Goal: Information Seeking & Learning: Learn about a topic

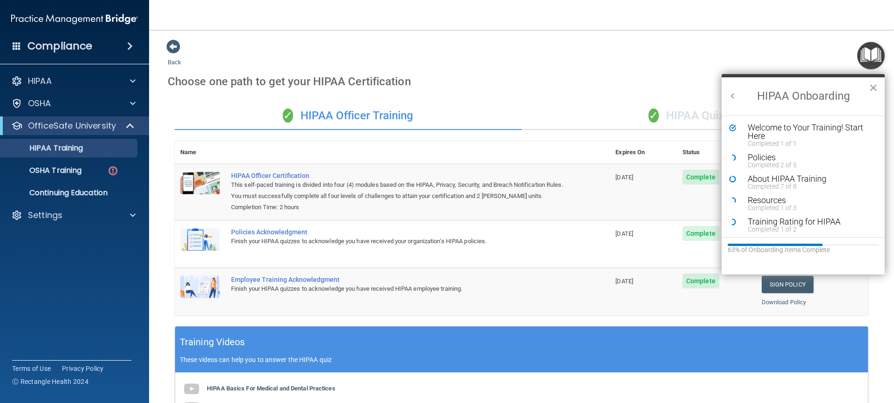
scroll to position [183, 0]
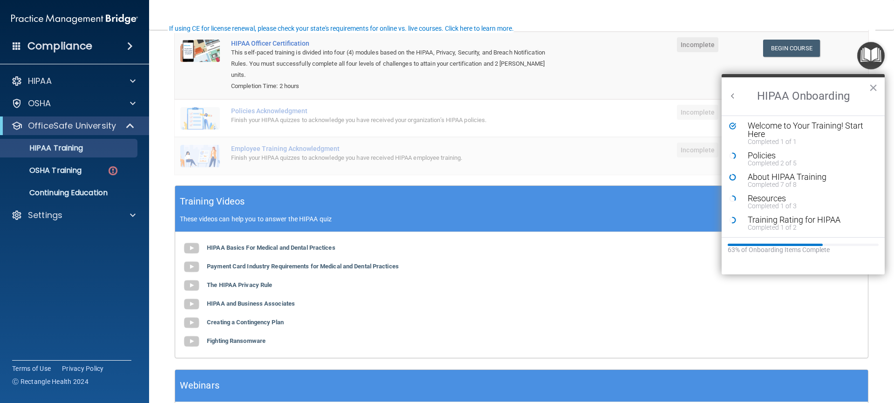
scroll to position [133, 0]
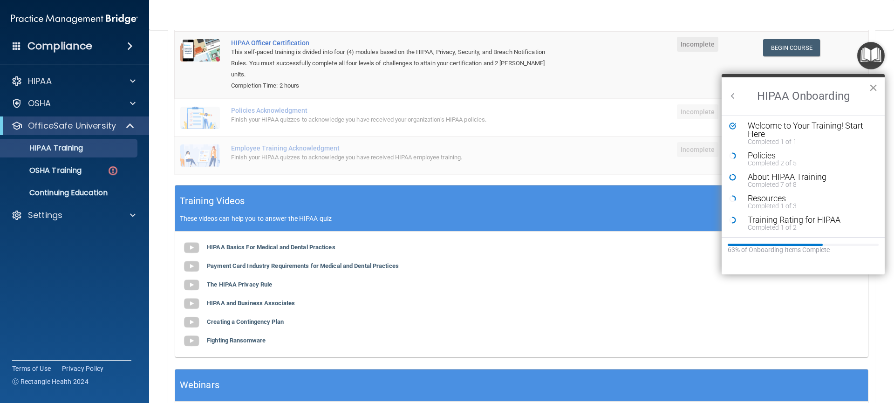
click at [875, 91] on button "×" at bounding box center [873, 87] width 9 height 15
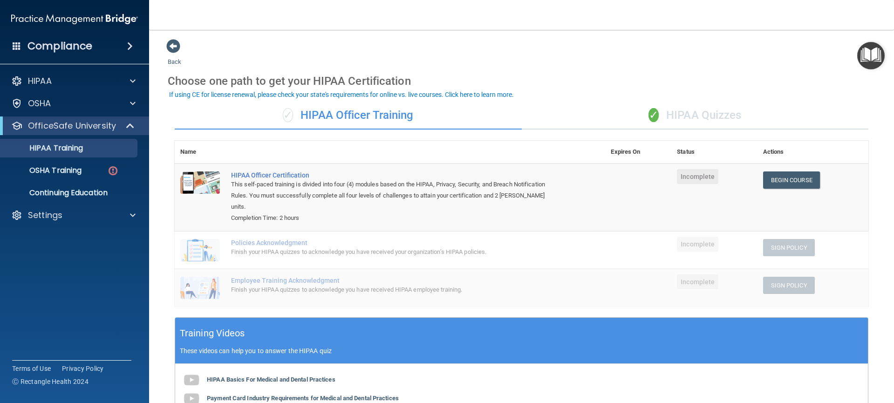
scroll to position [0, 0]
click at [463, 213] on div "Completion Time: 2 hours" at bounding box center [395, 218] width 328 height 11
click at [758, 159] on th "Actions" at bounding box center [813, 152] width 111 height 23
click at [708, 153] on th "Status" at bounding box center [715, 152] width 86 height 23
click at [432, 125] on div "✓ HIPAA Officer Training" at bounding box center [348, 116] width 347 height 28
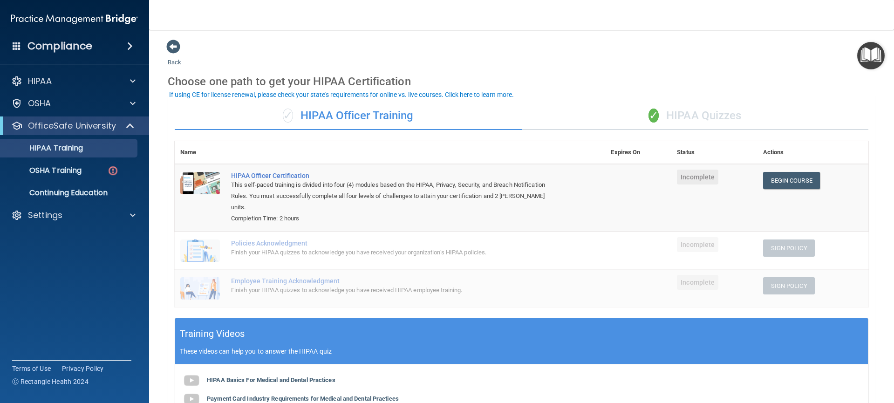
click at [712, 208] on td "Incomplete" at bounding box center [715, 198] width 86 height 68
click at [649, 114] on span "✓" at bounding box center [654, 116] width 10 height 14
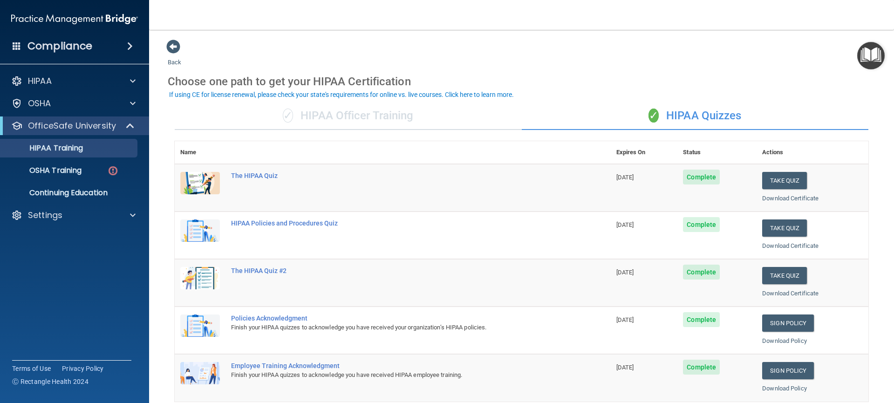
click at [339, 117] on div "✓ HIPAA Officer Training" at bounding box center [348, 116] width 347 height 28
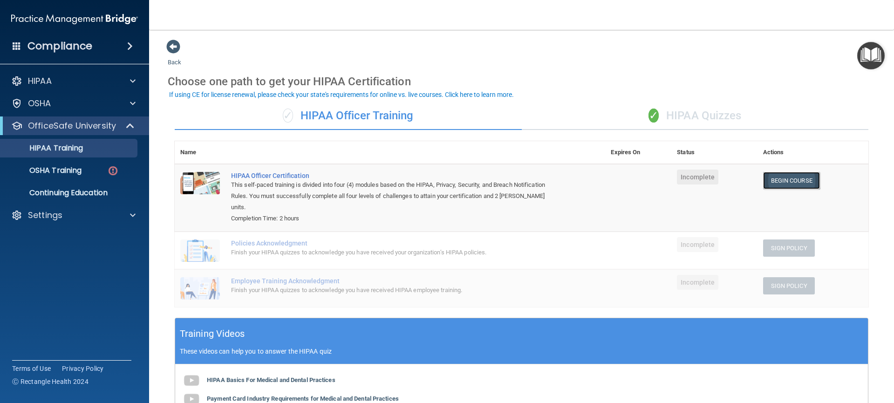
click at [773, 181] on link "Begin Course" at bounding box center [791, 180] width 57 height 17
click at [69, 150] on p "HIPAA Training" at bounding box center [44, 148] width 77 height 9
click at [86, 85] on div "HIPAA" at bounding box center [62, 80] width 116 height 11
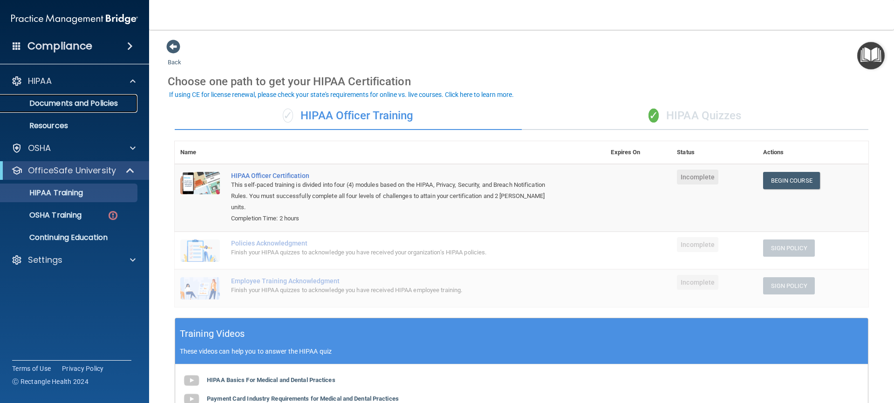
click at [77, 103] on p "Documents and Policies" at bounding box center [69, 103] width 127 height 9
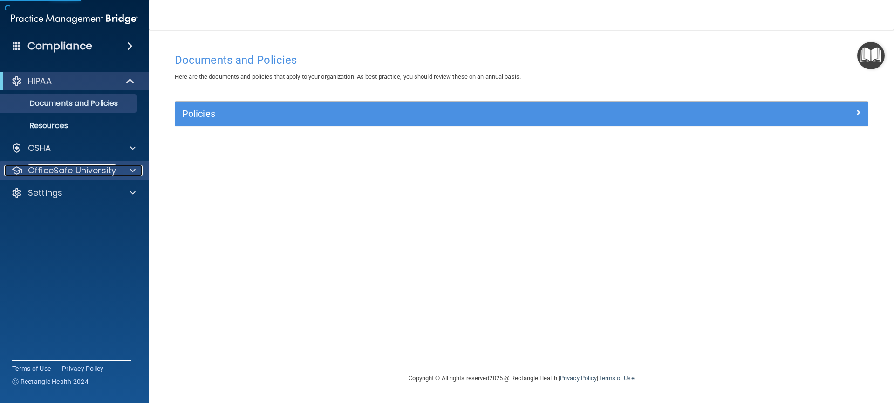
click at [130, 171] on span at bounding box center [133, 170] width 6 height 11
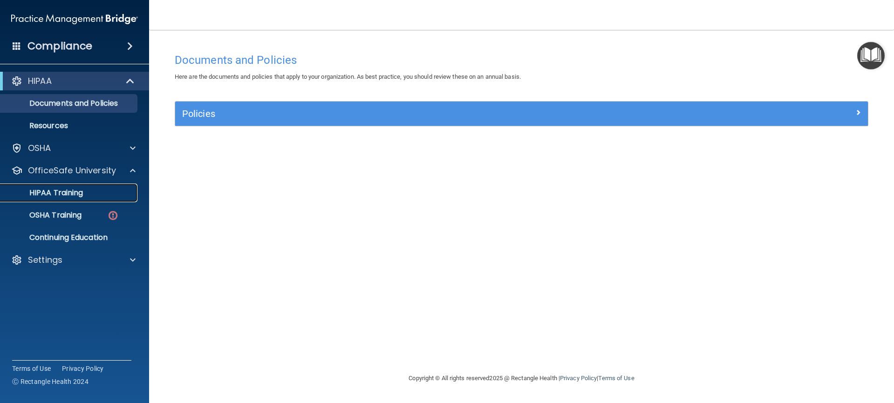
click at [93, 189] on div "HIPAA Training" at bounding box center [69, 192] width 127 height 9
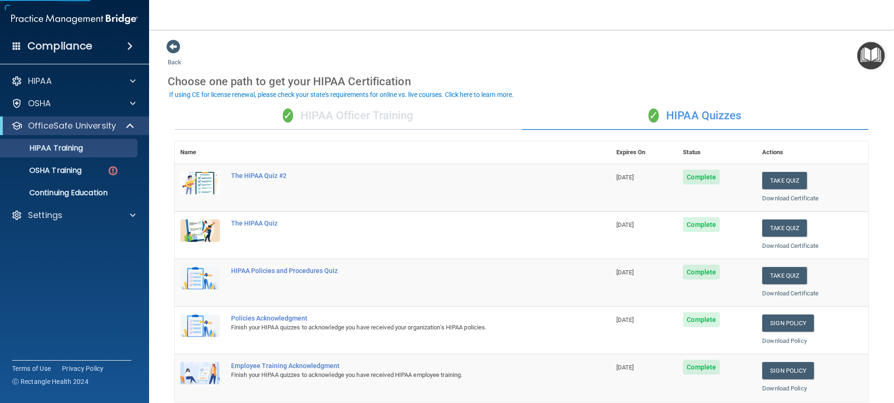
click at [339, 118] on div "✓ HIPAA Officer Training" at bounding box center [348, 116] width 347 height 28
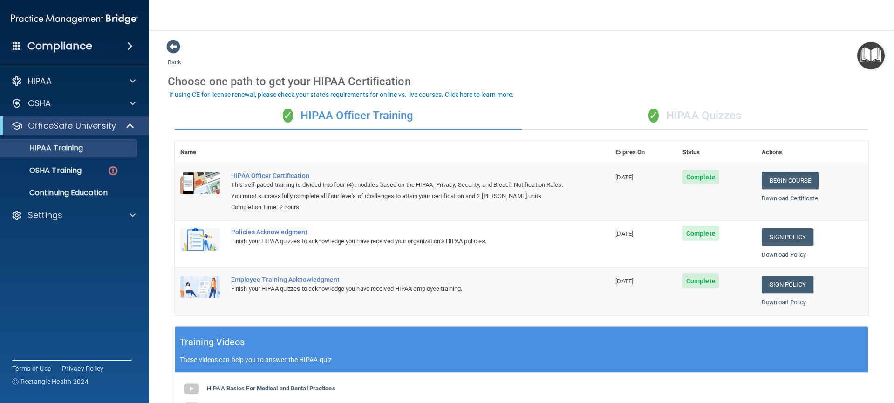
click at [675, 114] on div "✓ HIPAA Quizzes" at bounding box center [695, 116] width 347 height 28
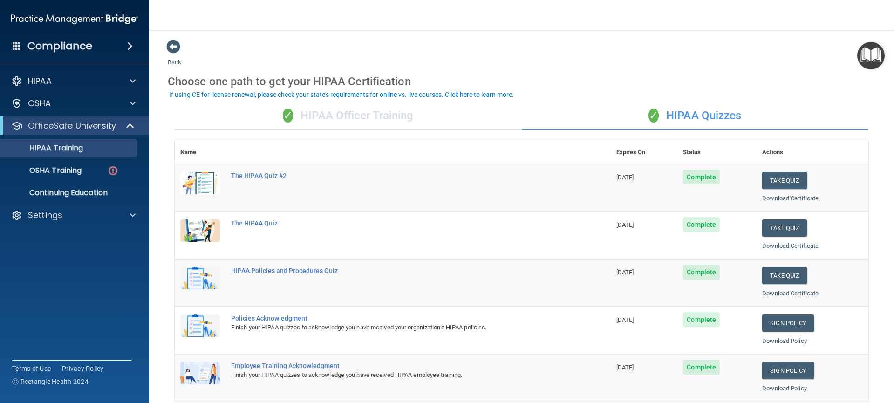
click at [349, 119] on div "✓ HIPAA Officer Training" at bounding box center [348, 116] width 347 height 28
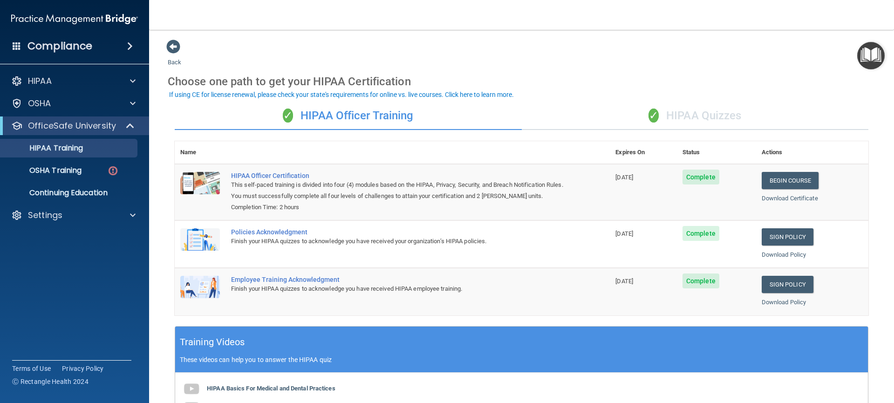
click at [223, 118] on div "✓ HIPAA Officer Training" at bounding box center [348, 116] width 347 height 28
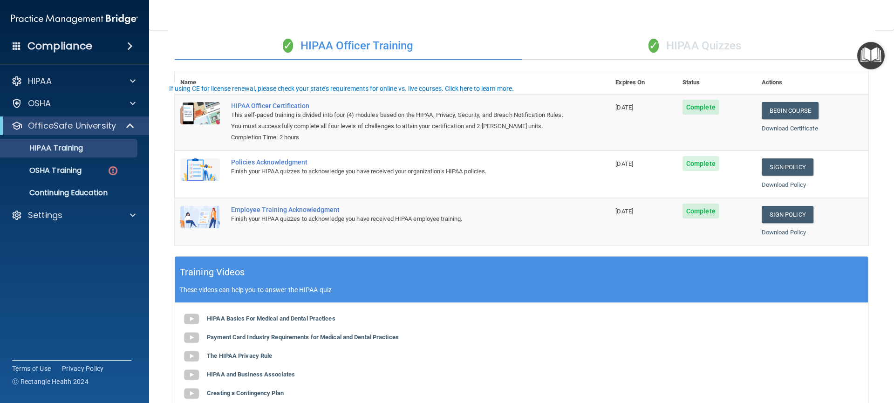
scroll to position [212, 0]
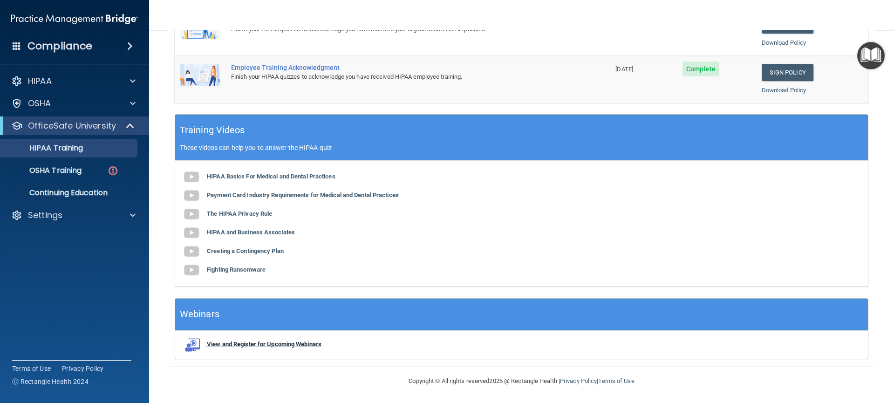
click at [255, 345] on b "View and Register for Upcoming Webinars" at bounding box center [264, 344] width 115 height 7
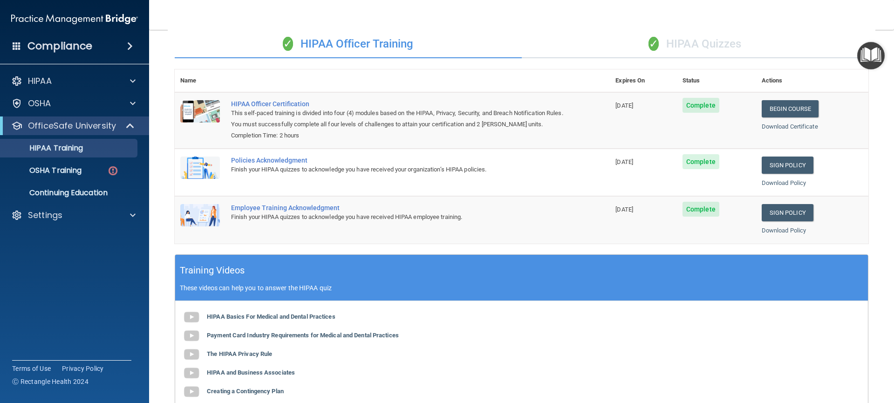
scroll to position [0, 0]
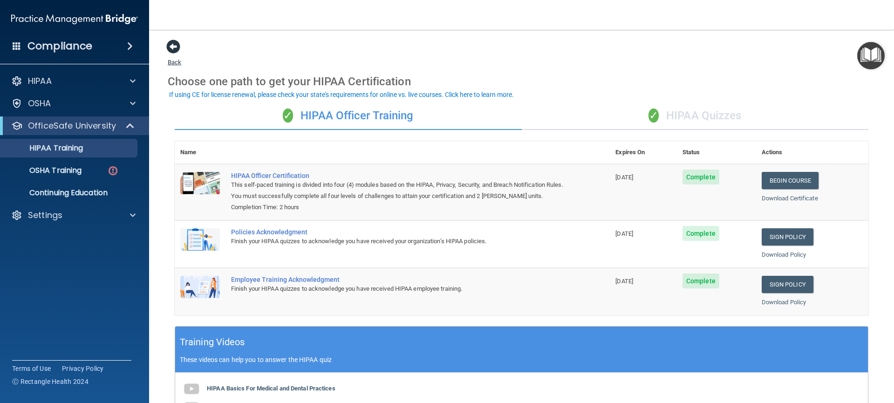
click at [172, 46] on span at bounding box center [173, 47] width 14 height 14
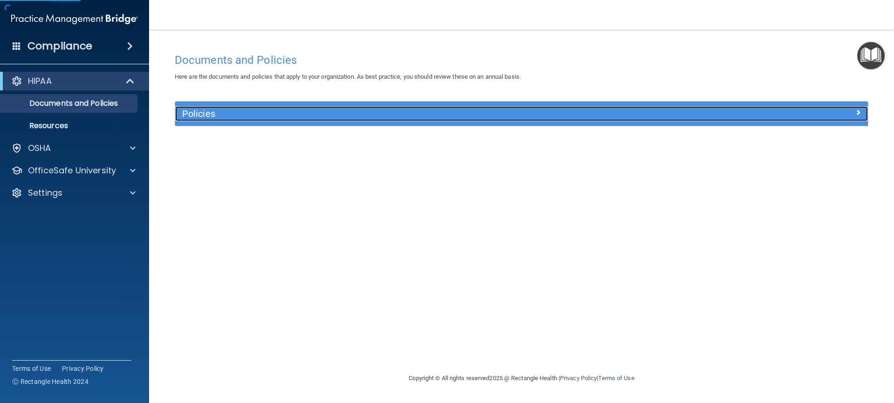
click at [214, 119] on h5 "Policies" at bounding box center [435, 114] width 506 height 10
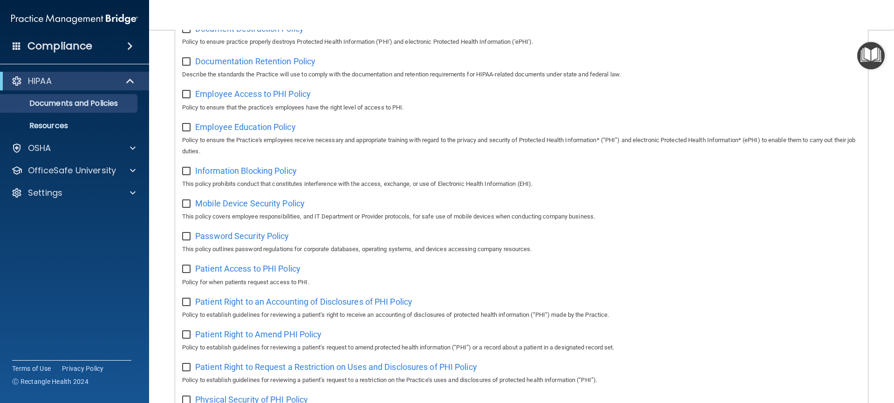
scroll to position [118, 0]
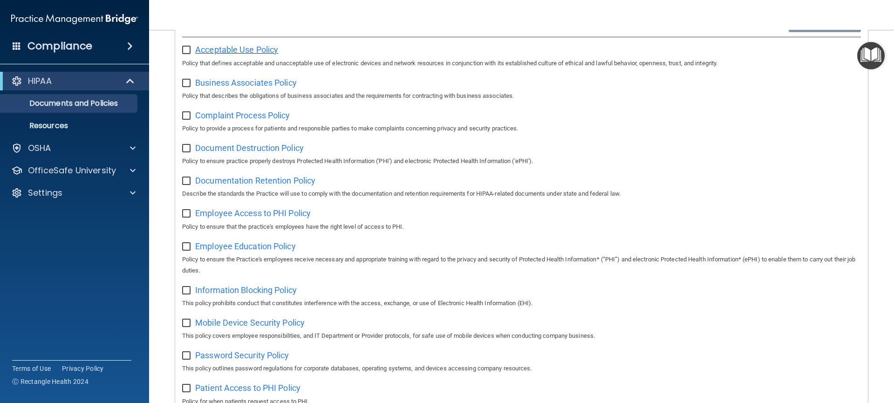
click at [258, 54] on span "Acceptable Use Policy" at bounding box center [236, 50] width 83 height 10
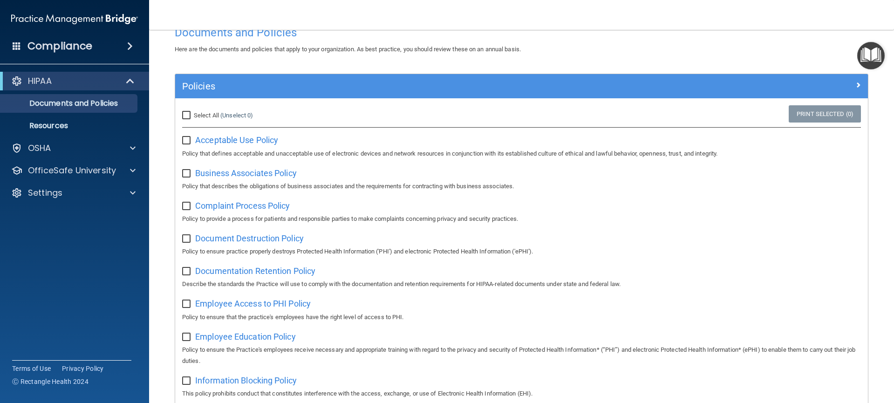
scroll to position [0, 0]
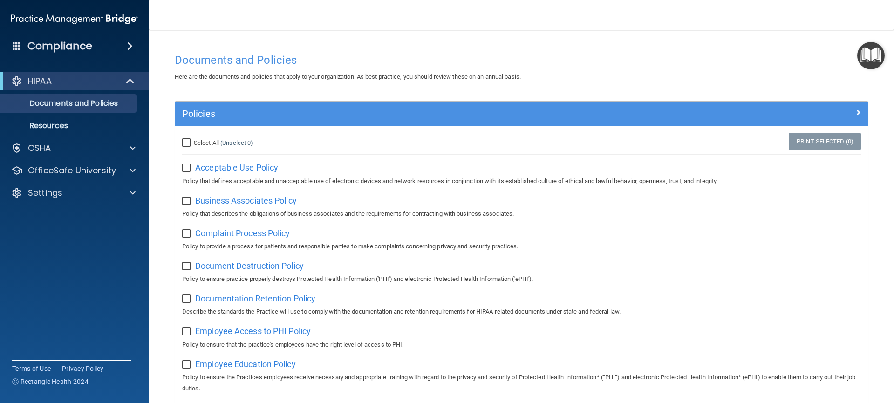
click at [187, 144] on input "Select All (Unselect 0) Unselect All" at bounding box center [187, 142] width 11 height 7
checkbox input "true"
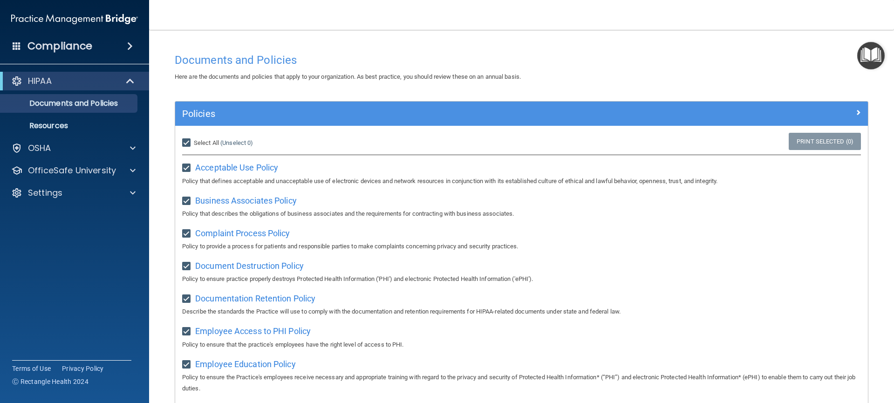
checkbox input "true"
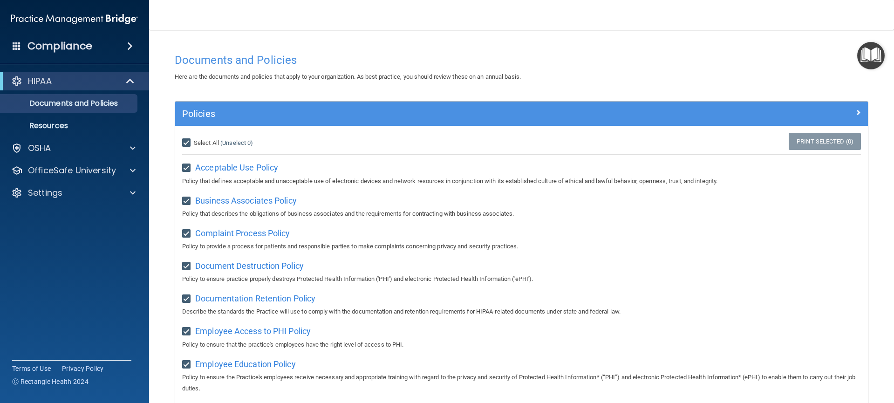
checkbox input "true"
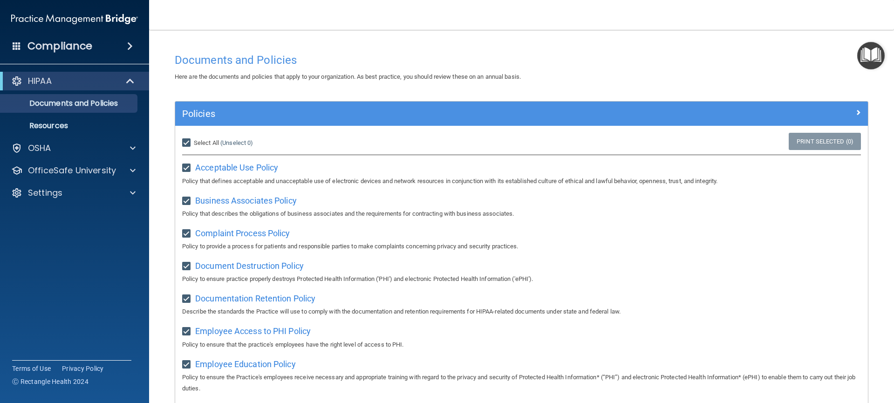
checkbox input "true"
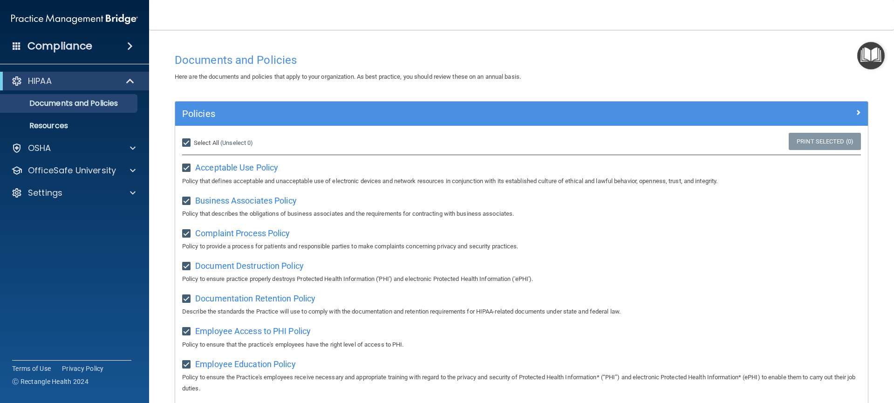
checkbox input "true"
click at [826, 142] on link "Print Selected (21)" at bounding box center [823, 141] width 75 height 17
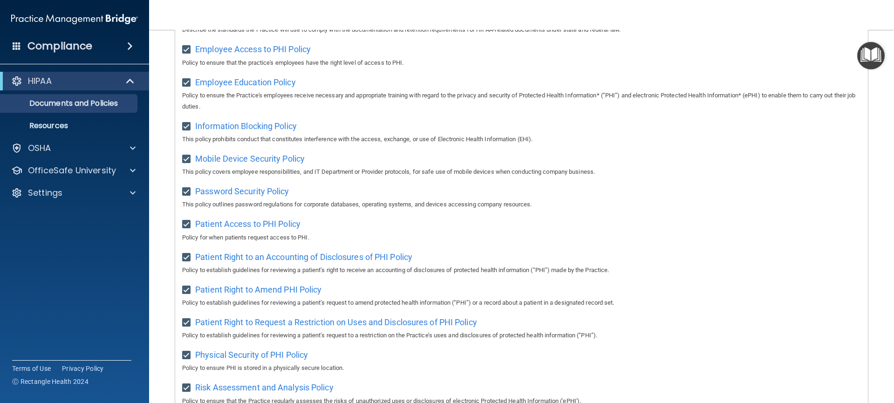
scroll to position [522, 0]
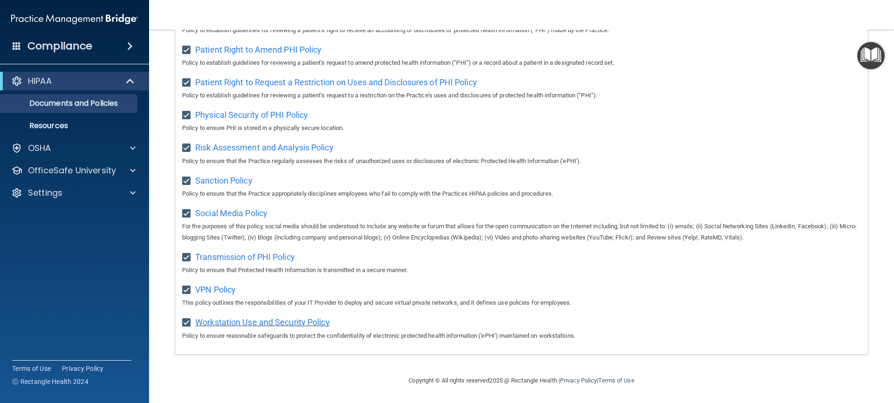
click at [273, 325] on span "Workstation Use and Security Policy" at bounding box center [262, 322] width 135 height 10
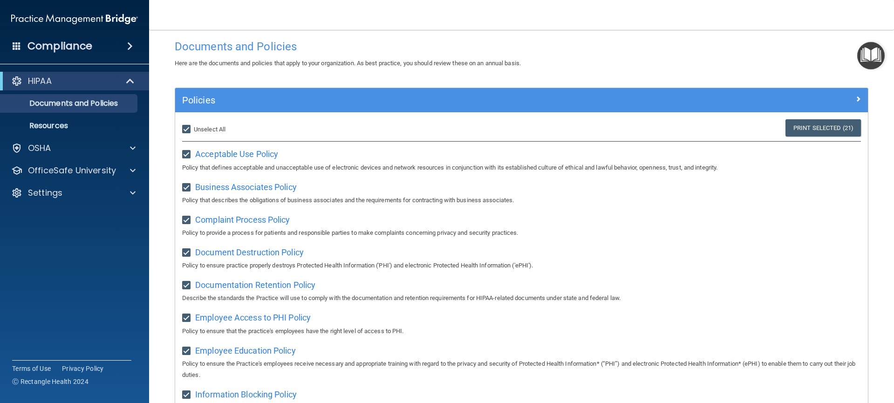
scroll to position [0, 0]
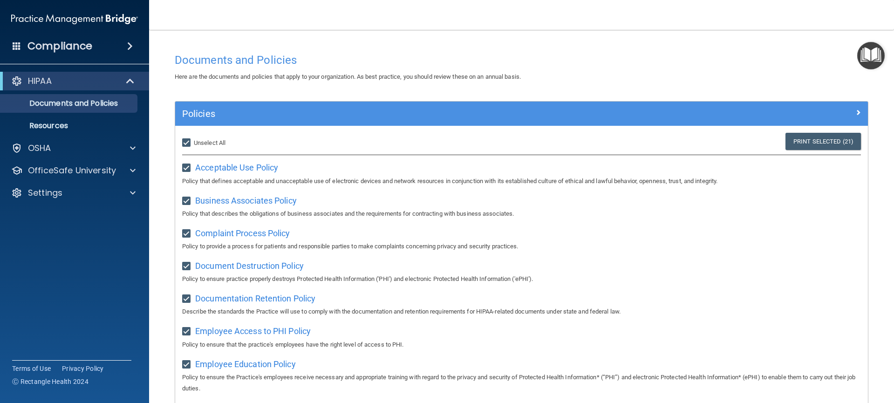
click at [875, 59] on img "Open Resource Center" at bounding box center [870, 55] width 27 height 27
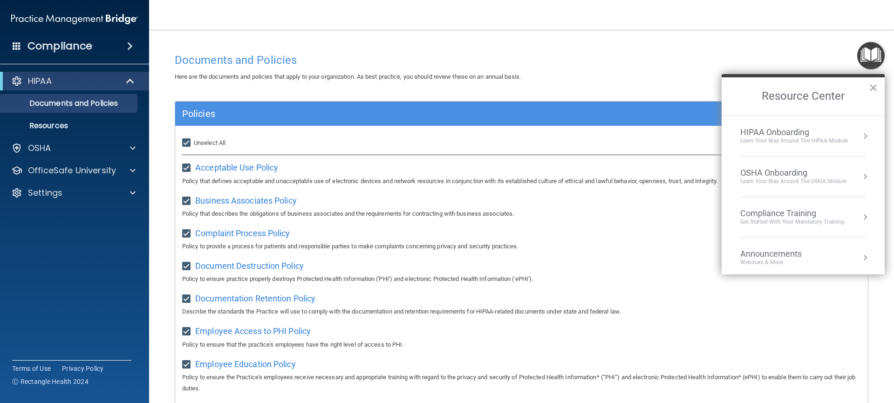
click at [247, 61] on h4 "Documents and Policies" at bounding box center [522, 60] width 694 height 12
click at [829, 142] on div "Learn Your Way around the HIPAA module" at bounding box center [795, 141] width 108 height 8
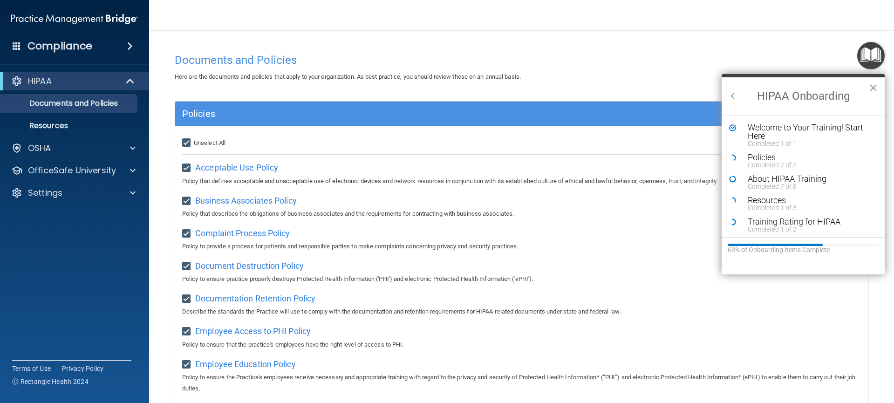
click at [772, 164] on div "Completed 2 of 5" at bounding box center [807, 165] width 118 height 7
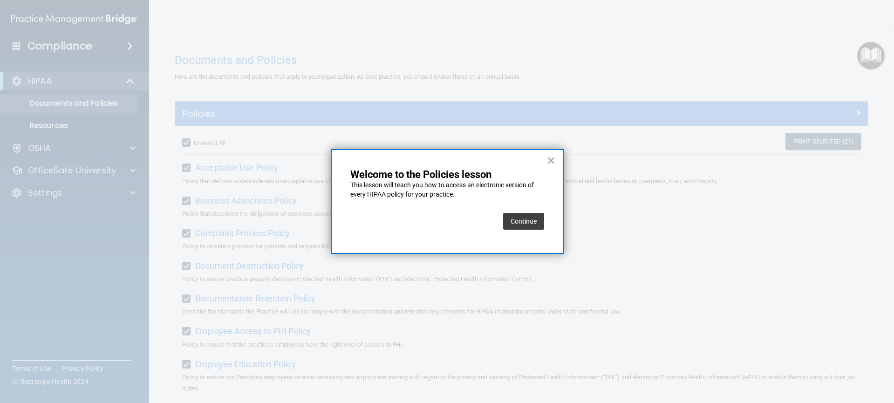
click at [520, 223] on button "Continue" at bounding box center [523, 221] width 41 height 17
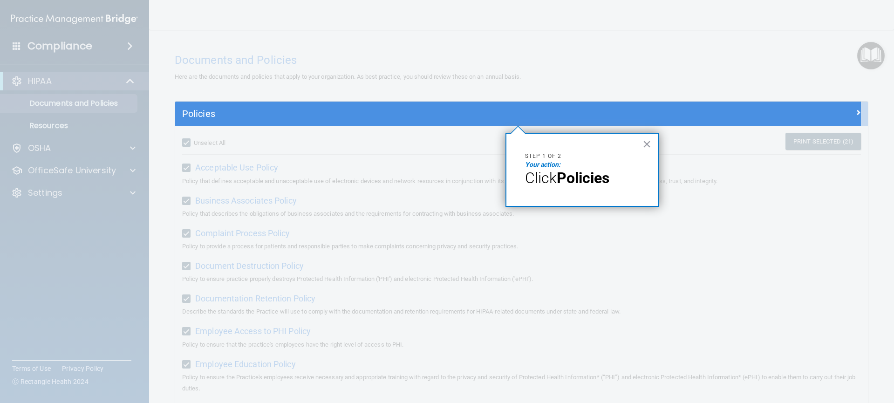
click at [580, 178] on strong "Policies" at bounding box center [583, 178] width 53 height 18
click at [540, 166] on em "Your action:" at bounding box center [542, 164] width 35 height 7
click at [548, 180] on span "Click" at bounding box center [541, 178] width 32 height 18
click at [649, 145] on button "×" at bounding box center [647, 144] width 9 height 15
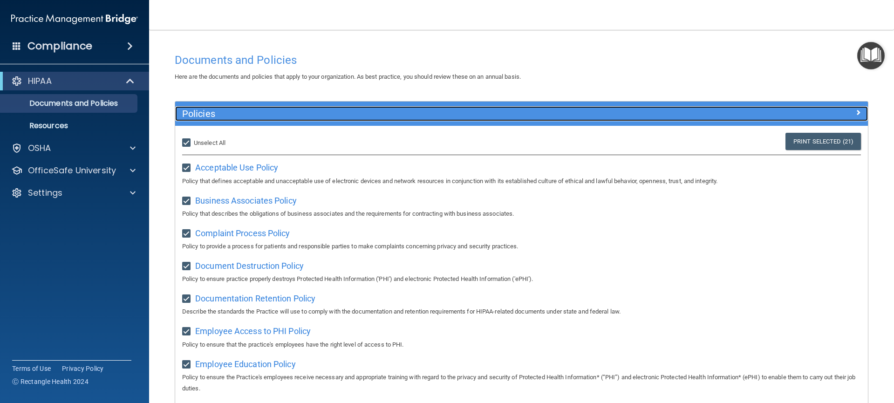
click at [648, 119] on div "Policies" at bounding box center [435, 113] width 520 height 15
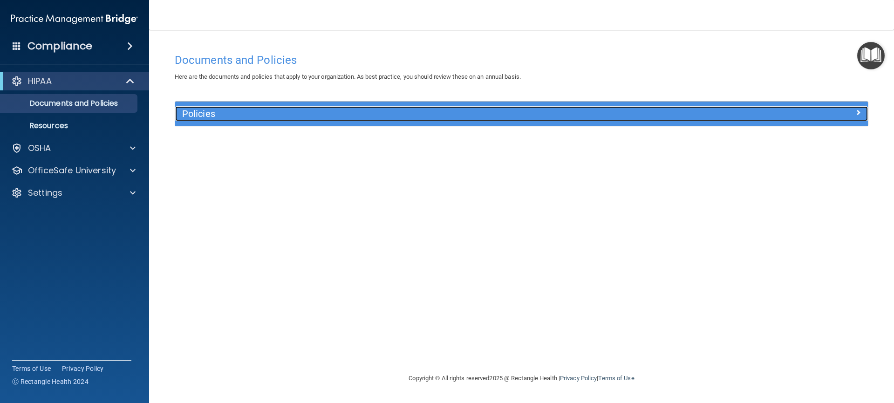
click at [657, 110] on h5 "Policies" at bounding box center [435, 114] width 506 height 10
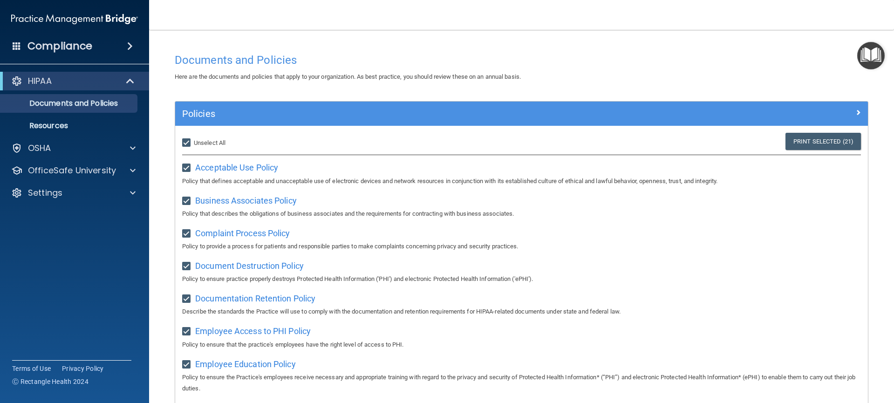
click at [870, 61] on img "Open Resource Center" at bounding box center [870, 55] width 27 height 27
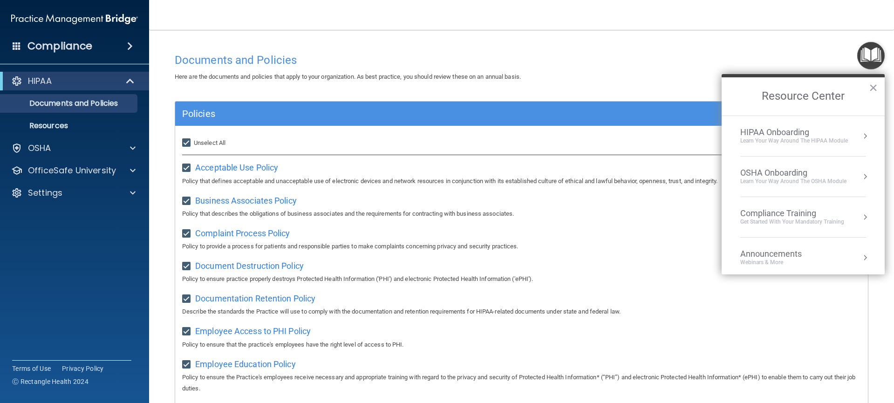
click at [854, 143] on div "HIPAA Onboarding Learn Your Way around the HIPAA module" at bounding box center [804, 136] width 126 height 18
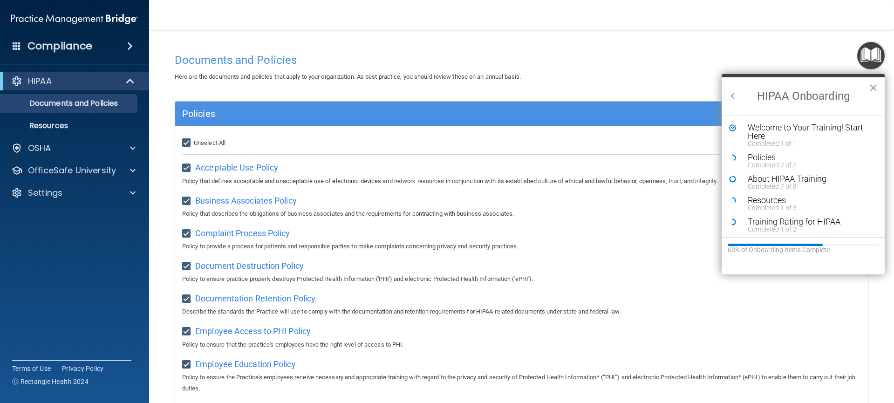
click at [775, 164] on div "Completed 2 of 5" at bounding box center [807, 165] width 118 height 7
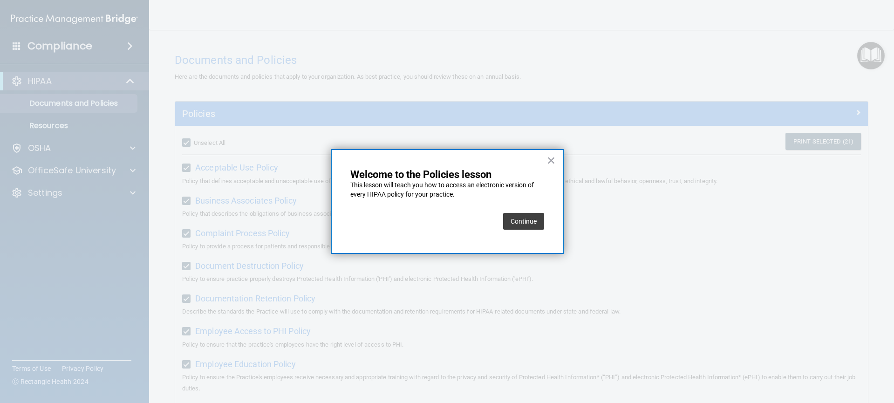
click at [518, 223] on button "Continue" at bounding box center [523, 221] width 41 height 17
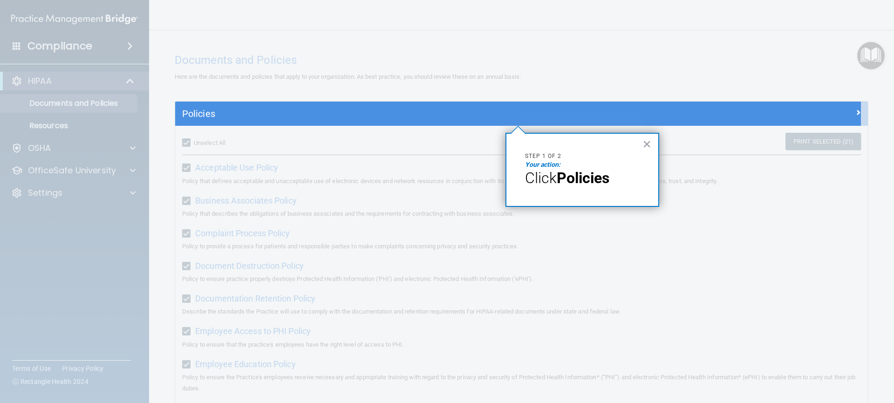
click at [549, 173] on span "Click" at bounding box center [541, 178] width 32 height 18
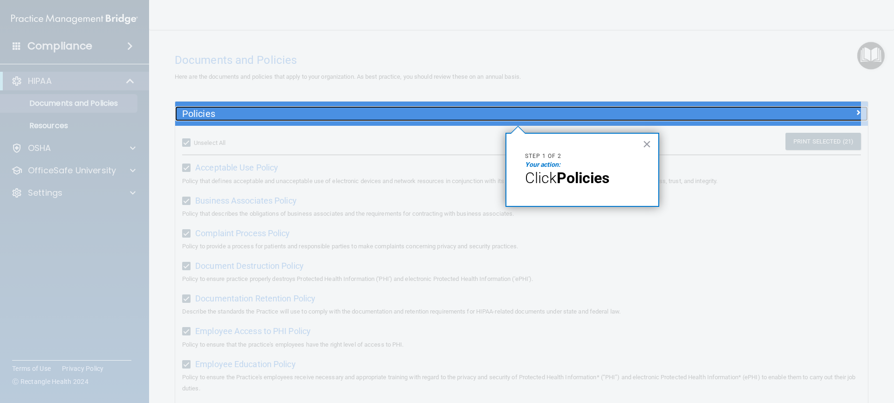
click at [620, 114] on h5 "Policies" at bounding box center [435, 114] width 506 height 10
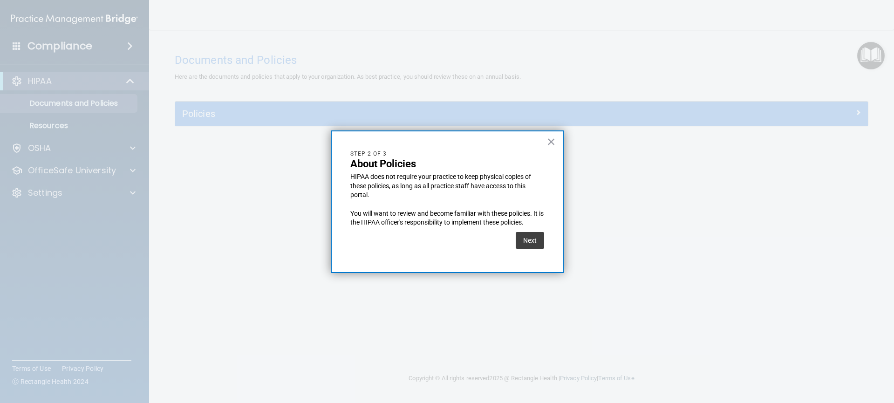
click at [440, 113] on div at bounding box center [447, 201] width 894 height 403
click at [532, 244] on button "Next" at bounding box center [530, 240] width 28 height 17
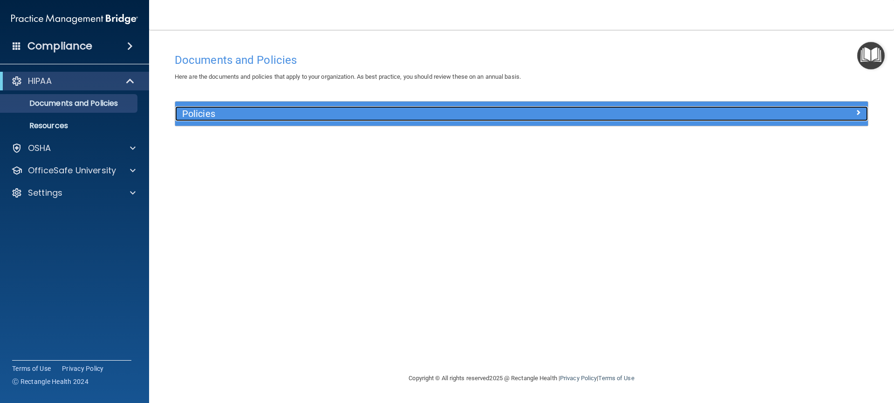
click at [388, 117] on h5 "Policies" at bounding box center [435, 114] width 506 height 10
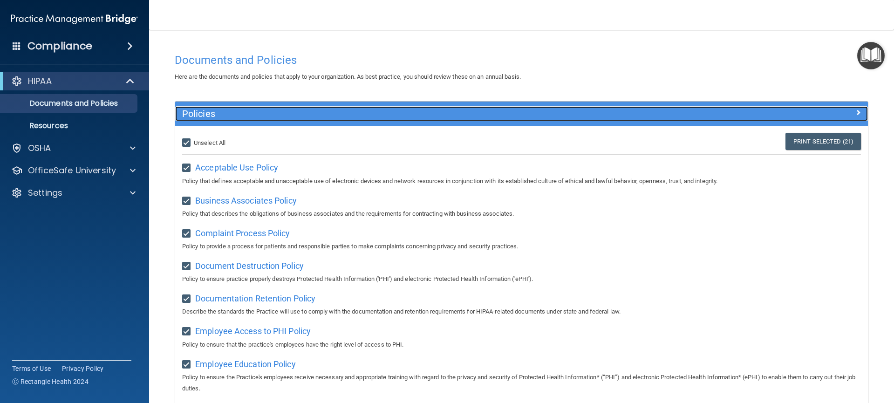
click at [829, 109] on div at bounding box center [781, 111] width 173 height 11
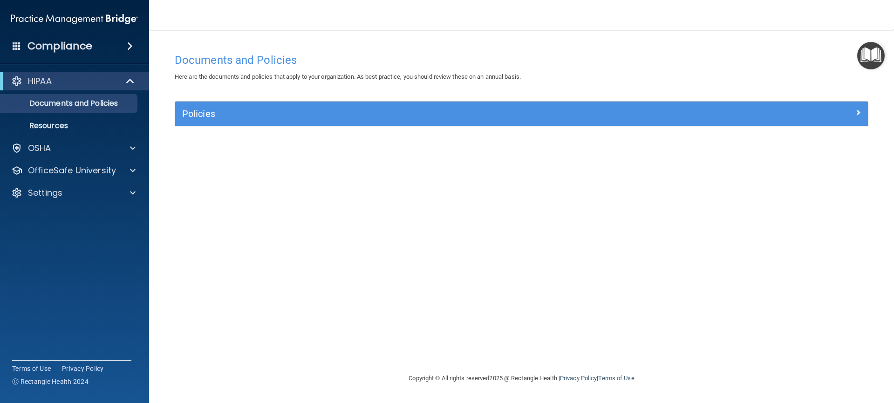
click at [875, 55] on img "Open Resource Center" at bounding box center [870, 55] width 27 height 27
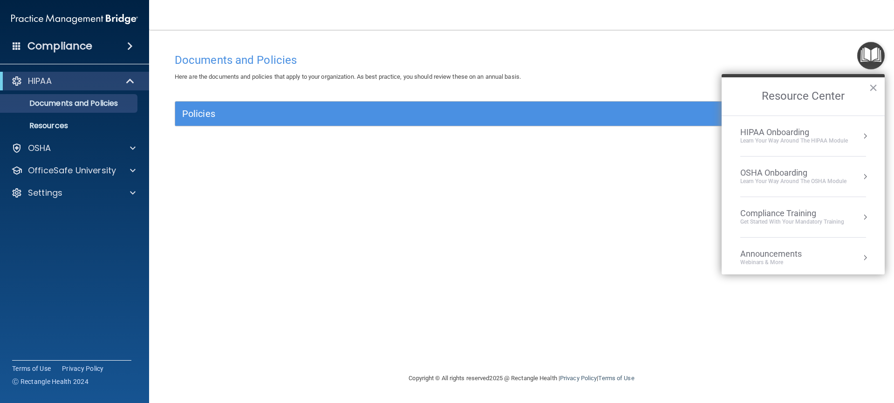
click at [821, 133] on div "HIPAA Onboarding" at bounding box center [795, 132] width 108 height 10
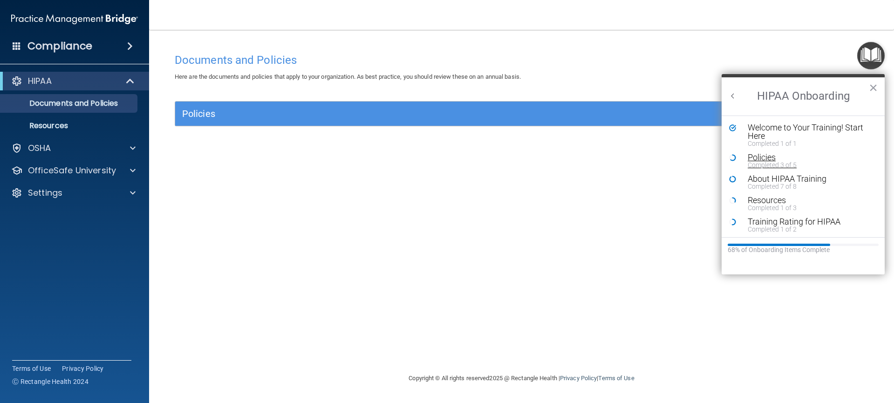
click at [763, 159] on div "Policies" at bounding box center [807, 157] width 118 height 8
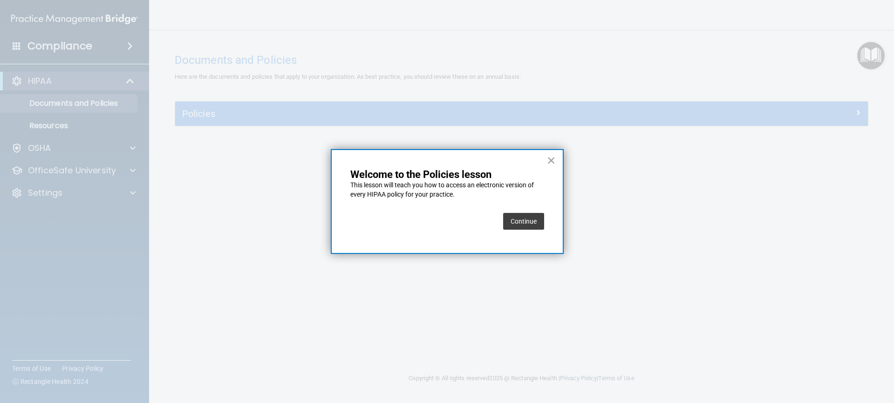
click at [522, 223] on button "Continue" at bounding box center [523, 221] width 41 height 17
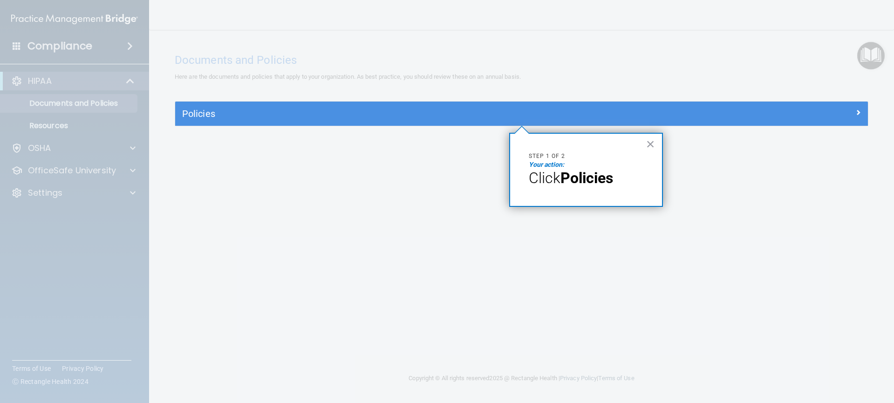
click at [519, 122] on div "Policies" at bounding box center [521, 114] width 693 height 24
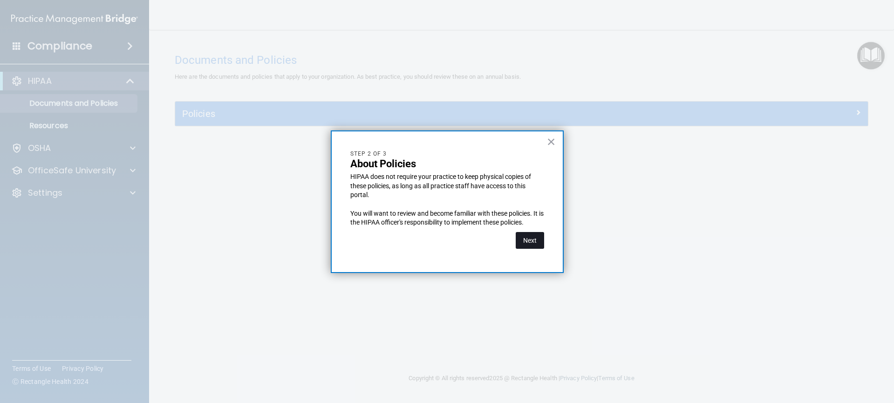
click at [528, 242] on button "Next" at bounding box center [530, 240] width 28 height 17
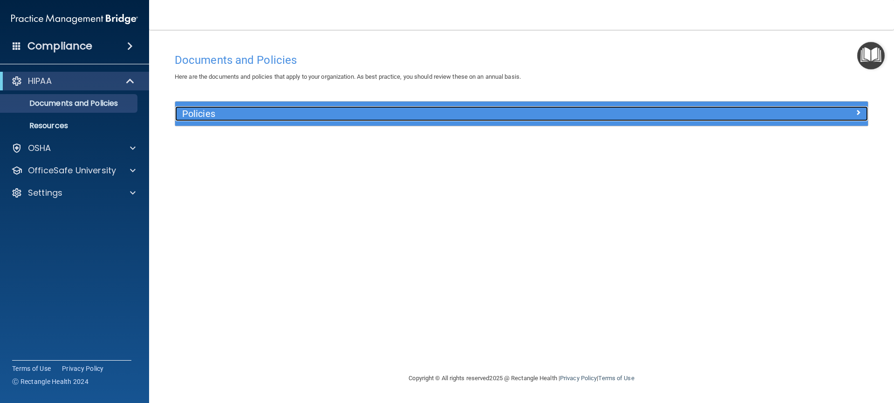
click at [466, 121] on div "Policies" at bounding box center [435, 113] width 520 height 15
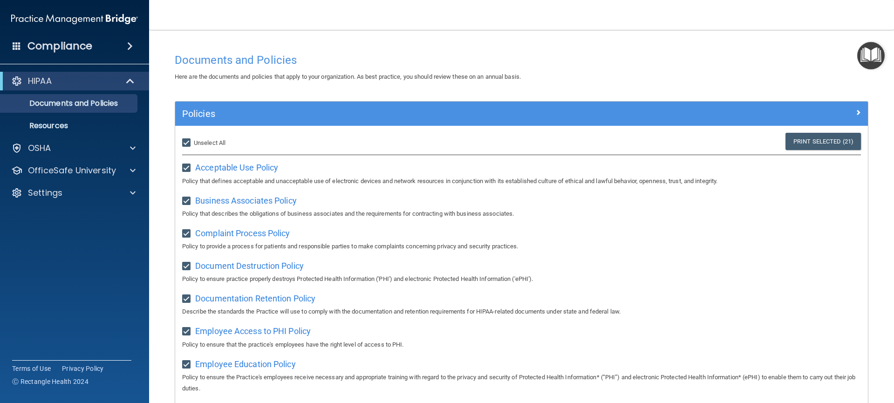
click at [188, 144] on input "Select All (Unselect 21) Unselect All" at bounding box center [187, 142] width 11 height 7
checkbox input "false"
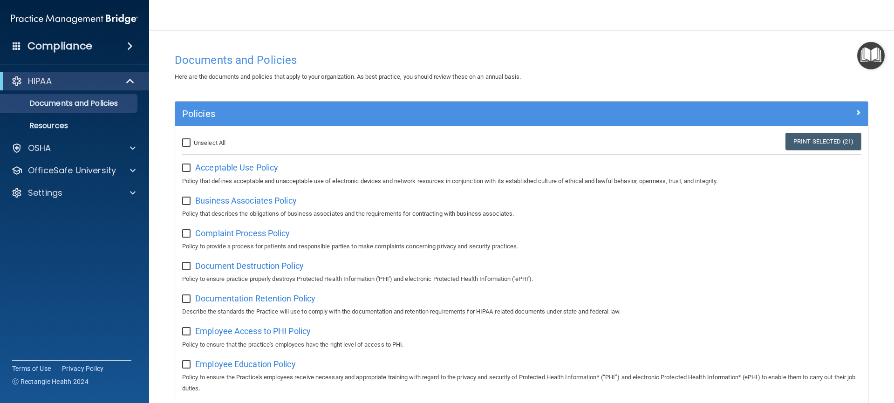
checkbox input "false"
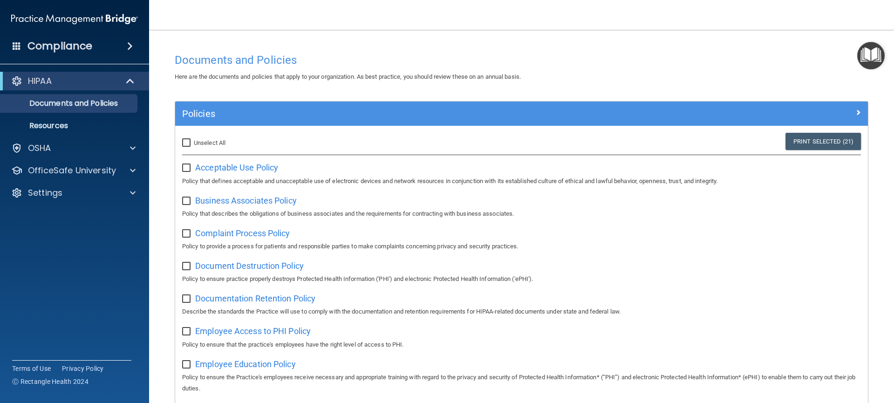
checkbox input "false"
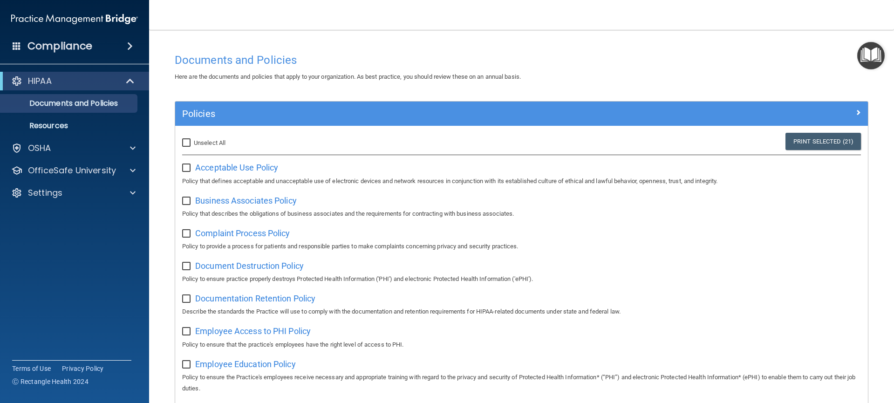
checkbox input "false"
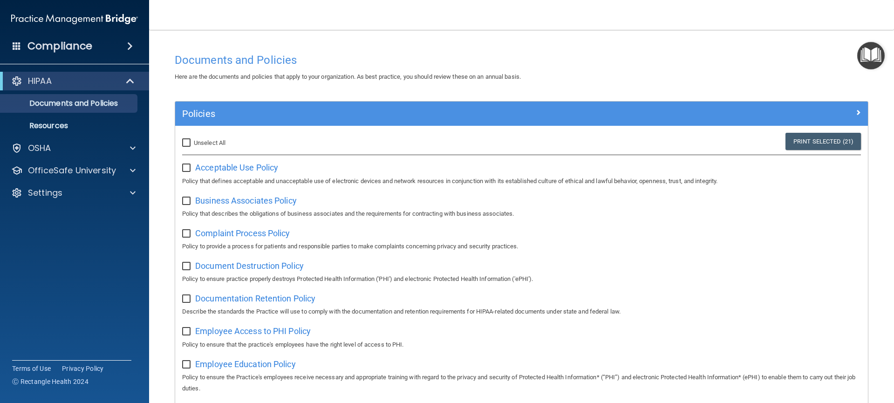
checkbox input "false"
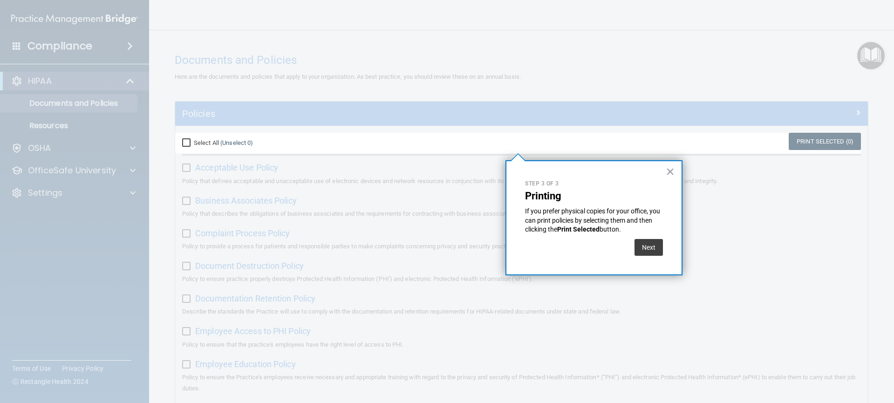
click at [510, 150] on div "Select All (Unselect 0) Unselect All Print Selected (0)" at bounding box center [521, 143] width 693 height 21
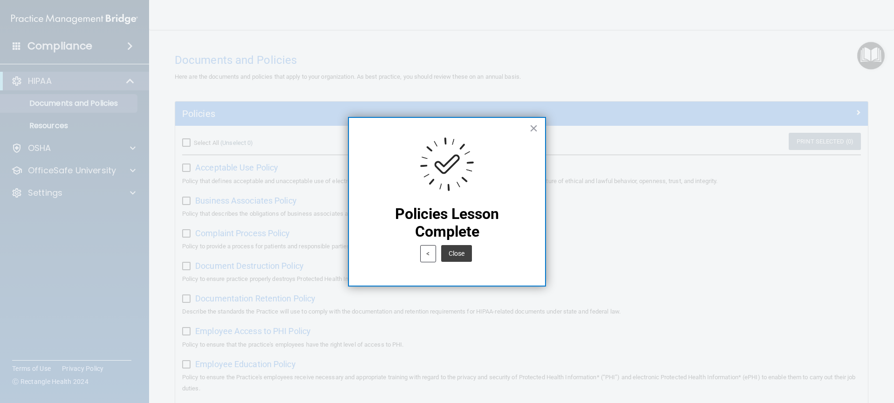
click at [534, 132] on button "×" at bounding box center [533, 128] width 9 height 15
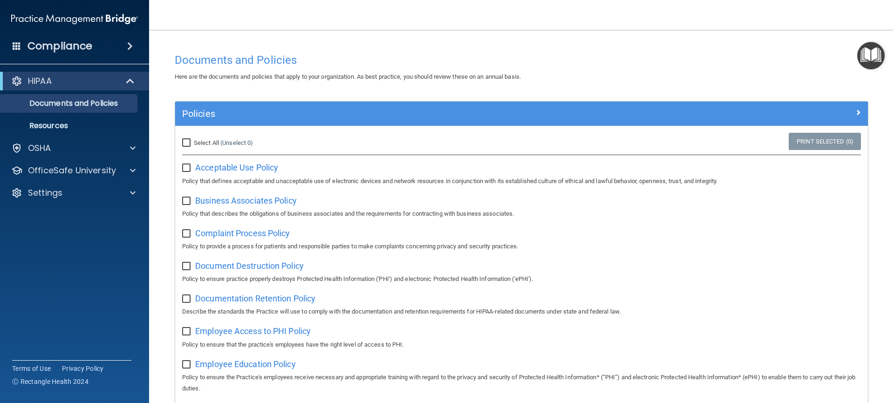
click at [871, 61] on img "Open Resource Center" at bounding box center [870, 55] width 27 height 27
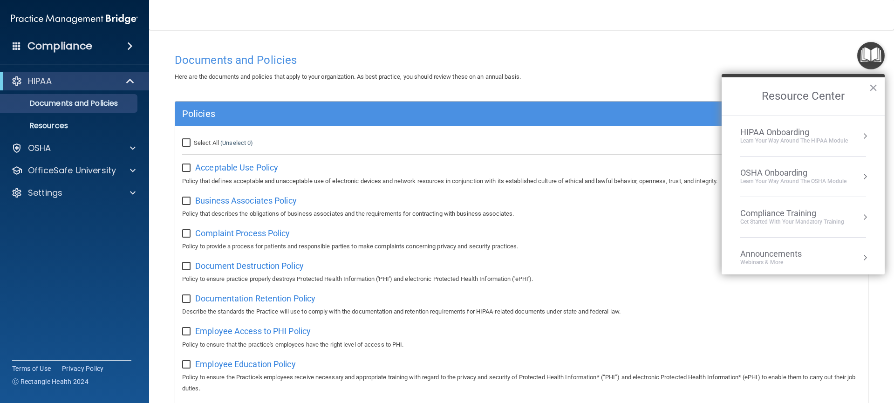
click at [865, 137] on ol "HIPAA Onboarding Learn Your Way around the HIPAA module OSHA Onboarding Learn y…" at bounding box center [803, 195] width 163 height 159
click at [861, 137] on button "Resource Center" at bounding box center [865, 135] width 9 height 9
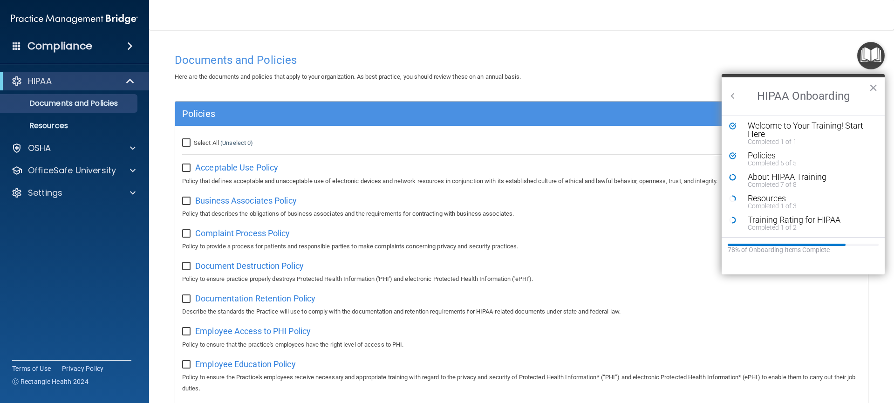
scroll to position [404, 0]
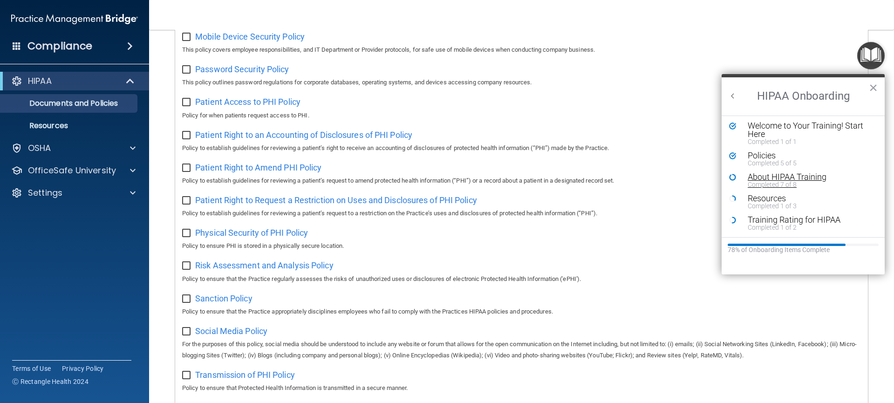
click at [779, 181] on div "Completed 7 of 8" at bounding box center [807, 184] width 118 height 7
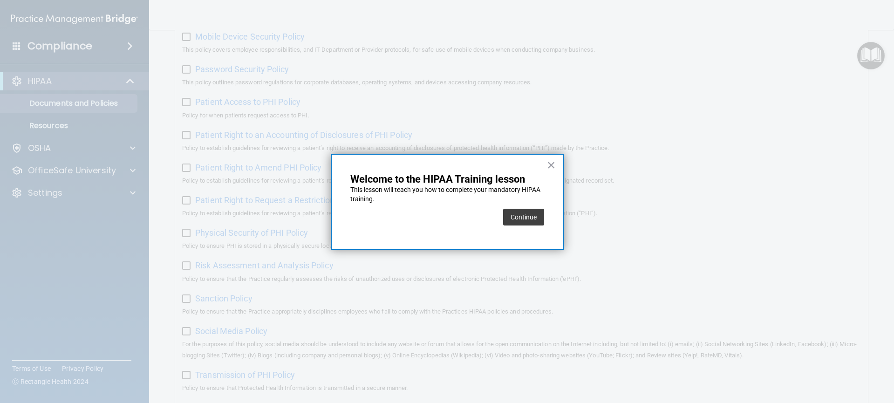
click at [534, 216] on button "Continue" at bounding box center [523, 217] width 41 height 17
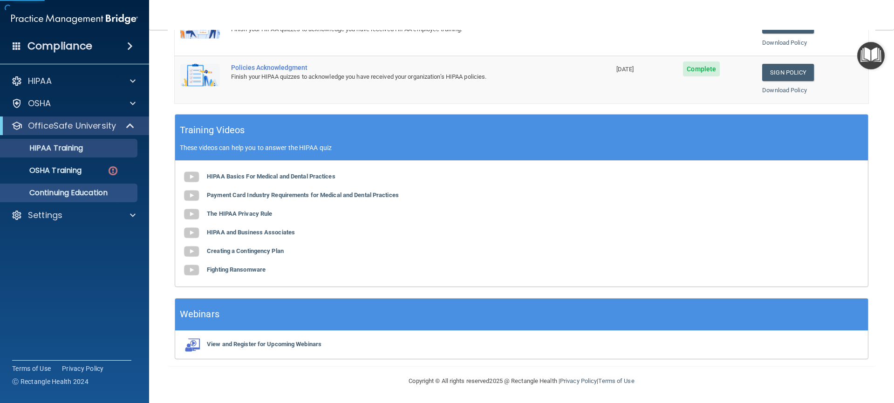
scroll to position [72, 0]
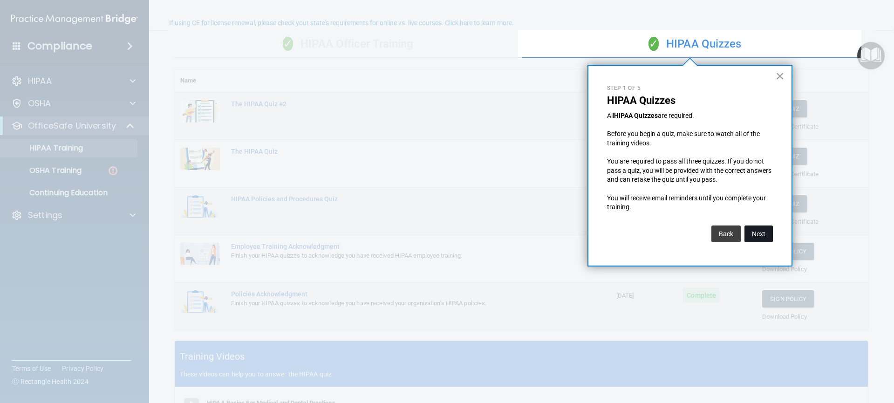
click at [756, 235] on button "Next" at bounding box center [759, 234] width 28 height 17
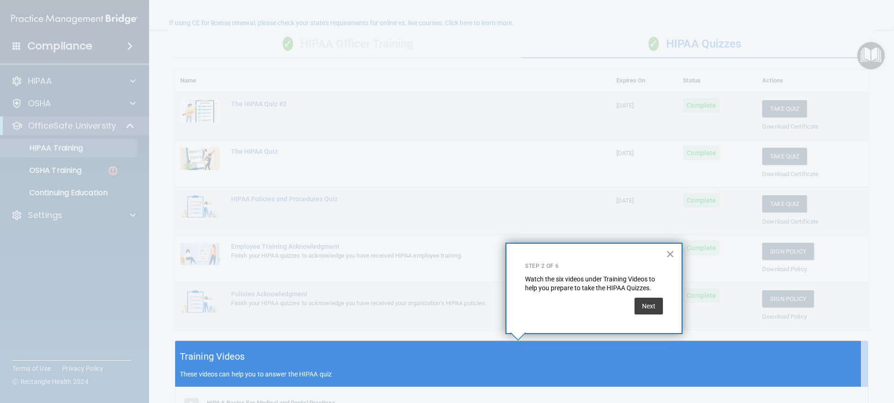
click at [644, 315] on div "× Step 2 of 6 Watch the six videos under Training Videos to help you prepare to…" at bounding box center [594, 288] width 177 height 91
click at [647, 313] on button "Next" at bounding box center [649, 306] width 28 height 17
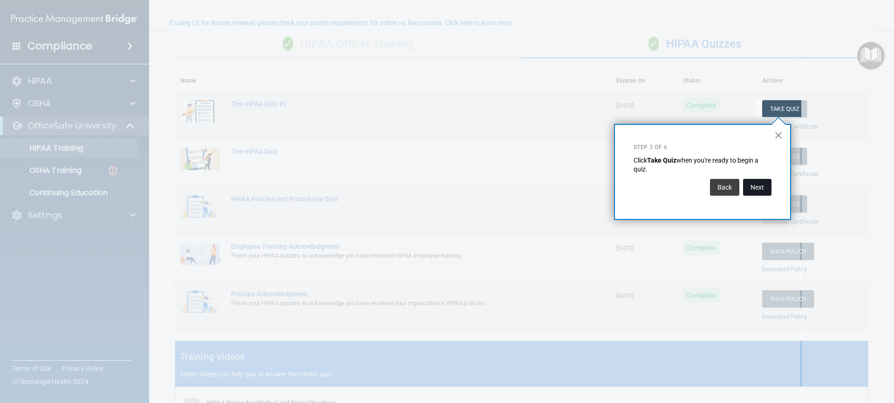
click at [764, 185] on button "Next" at bounding box center [757, 187] width 28 height 17
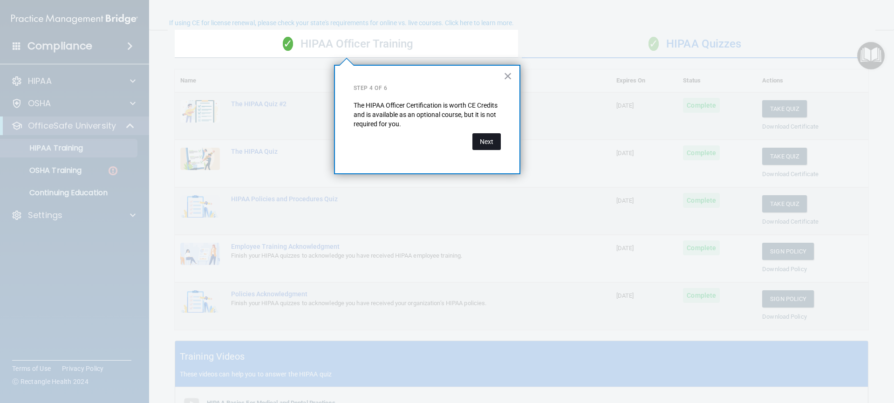
click at [488, 140] on button "Next" at bounding box center [487, 141] width 28 height 17
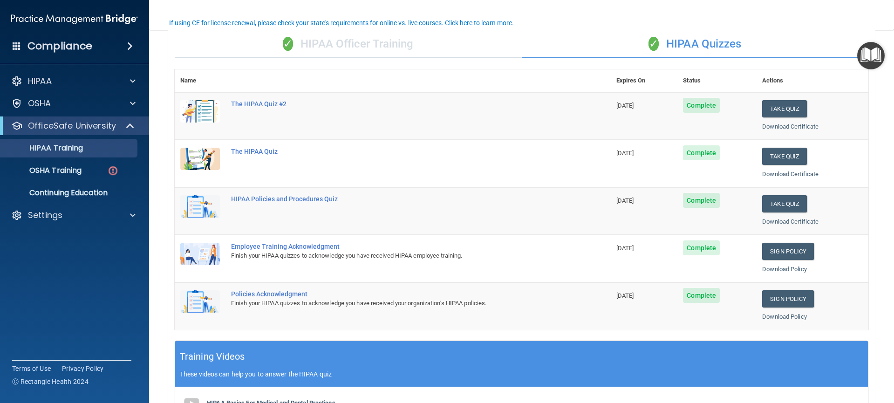
click at [377, 44] on div "✓ HIPAA Officer Training" at bounding box center [348, 44] width 347 height 28
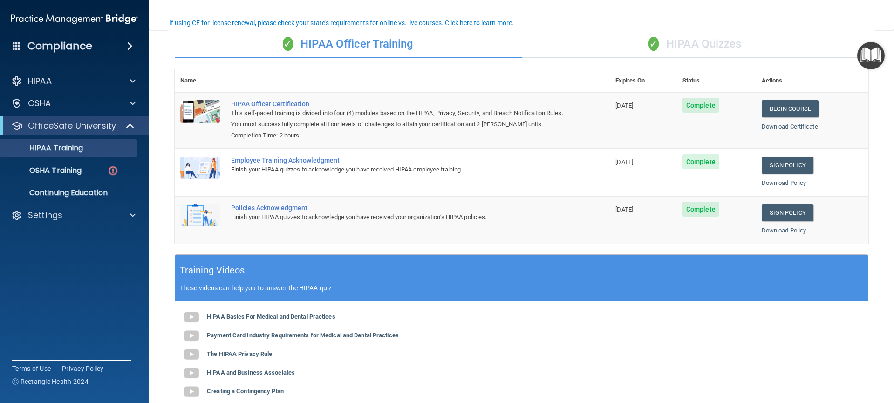
click at [871, 60] on img "Open Resource Center" at bounding box center [870, 55] width 27 height 27
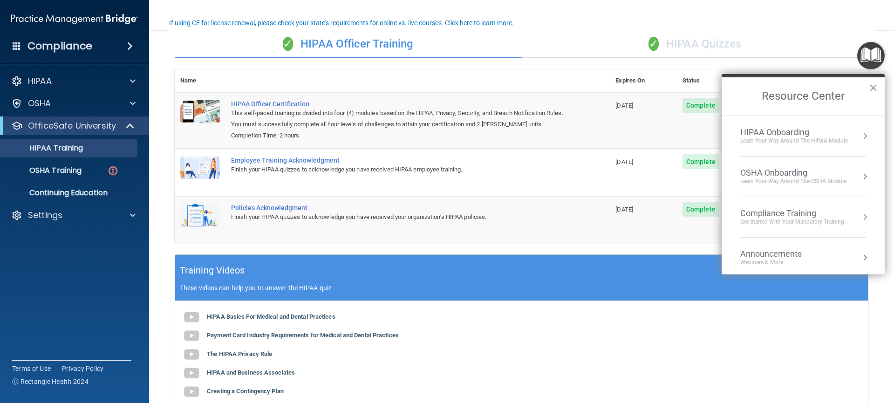
click at [862, 143] on ol "HIPAA Onboarding Learn Your Way around the HIPAA module OSHA Onboarding Learn y…" at bounding box center [803, 195] width 163 height 159
click at [861, 137] on button "Resource Center" at bounding box center [865, 135] width 9 height 9
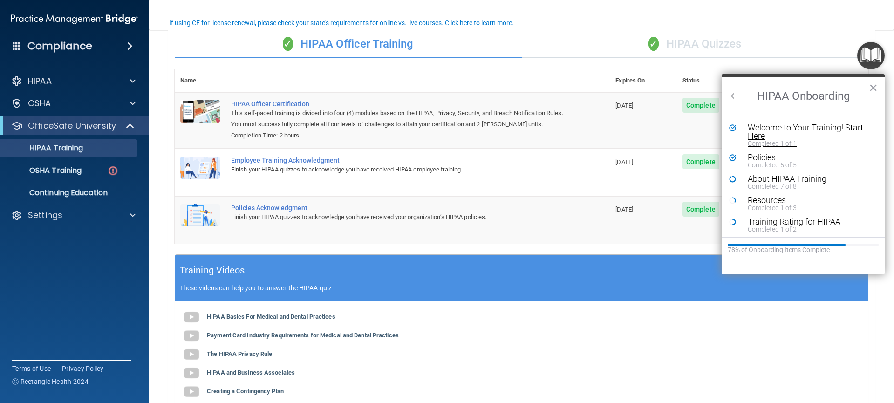
scroll to position [0, 0]
click at [779, 184] on div "Completed 7 of 8" at bounding box center [807, 186] width 118 height 7
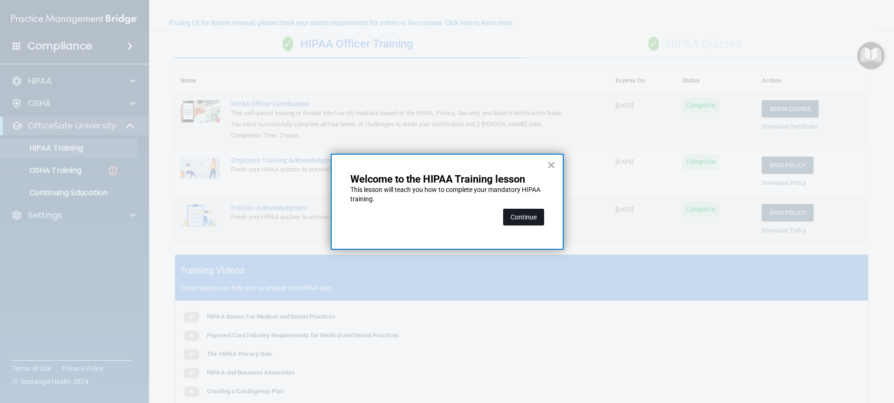
click at [518, 217] on button "Continue" at bounding box center [523, 217] width 41 height 17
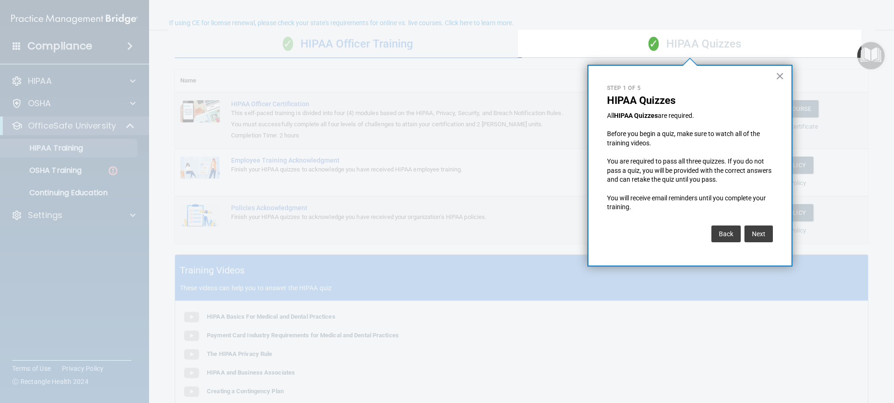
click at [699, 45] on div "✓ HIPAA Quizzes" at bounding box center [695, 44] width 347 height 28
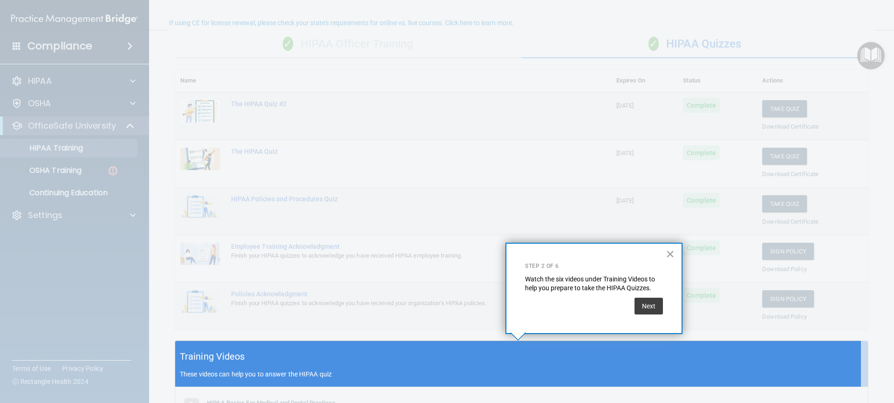
click at [474, 357] on div "Training Videos These videos can help you to answer the HIPAA quiz" at bounding box center [521, 364] width 693 height 46
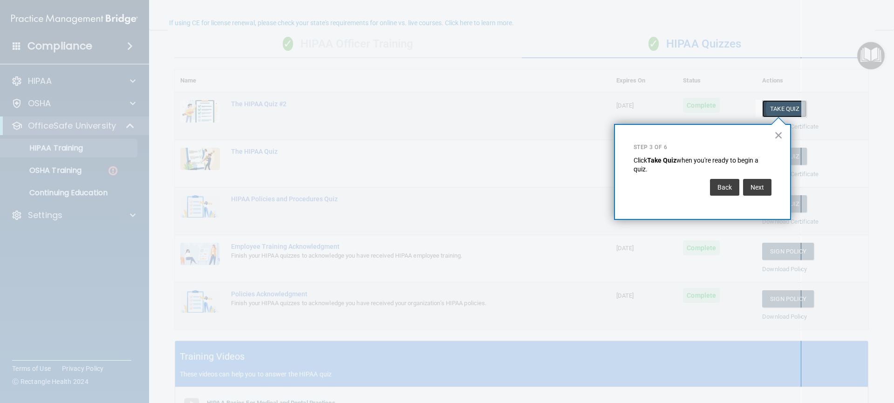
click at [766, 112] on button "Take Quiz" at bounding box center [784, 108] width 45 height 17
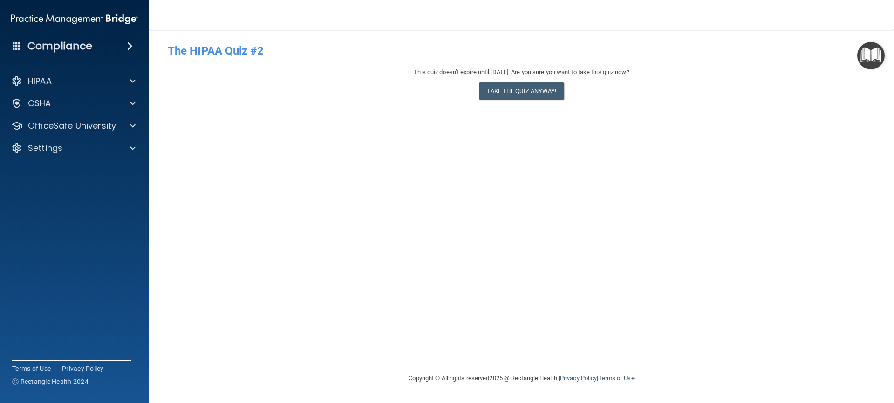
click at [182, 54] on h4 "The HIPAA Quiz #2" at bounding box center [522, 51] width 708 height 12
click at [127, 124] on div at bounding box center [131, 125] width 23 height 11
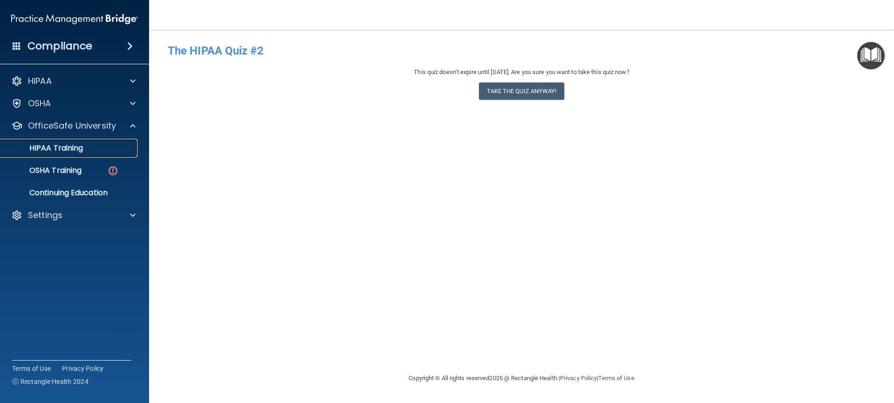
click at [103, 155] on link "HIPAA Training" at bounding box center [64, 148] width 147 height 19
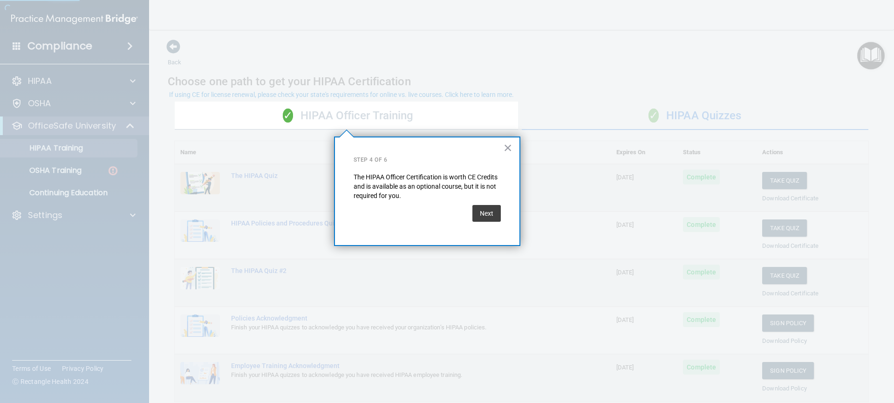
click at [284, 114] on span "✓" at bounding box center [288, 116] width 10 height 14
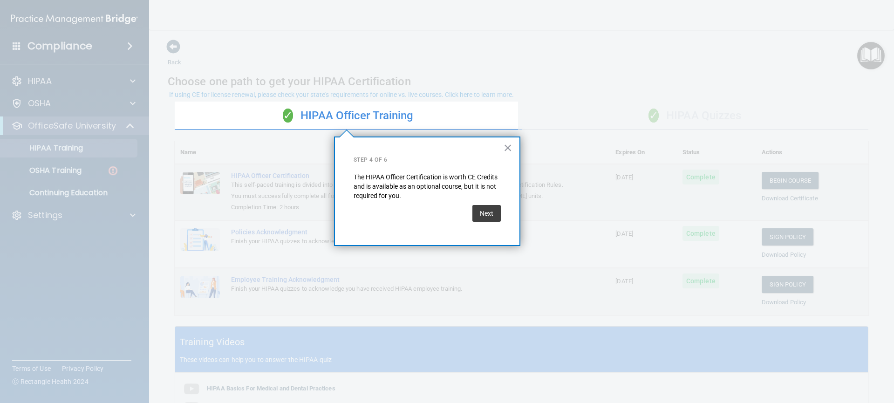
click at [407, 118] on div "✓ HIPAA Officer Training" at bounding box center [348, 116] width 347 height 28
click at [356, 108] on div "✓ HIPAA Officer Training" at bounding box center [348, 116] width 347 height 28
click at [346, 115] on div "✓ HIPAA Officer Training" at bounding box center [348, 116] width 347 height 28
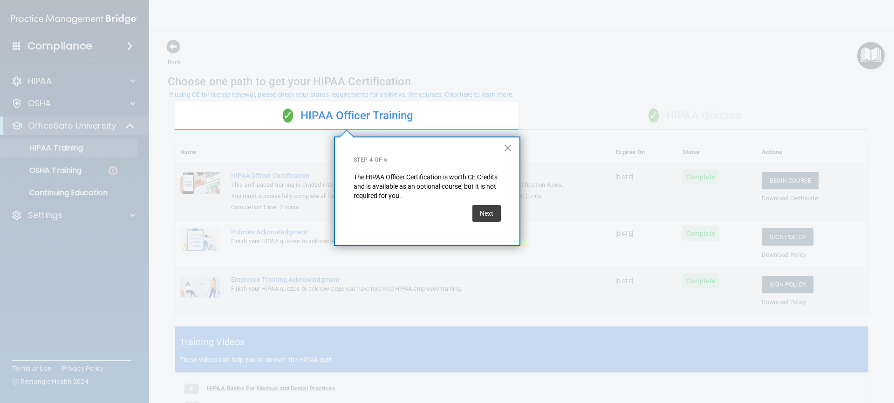
click at [296, 168] on div at bounding box center [346, 267] width 343 height 274
click at [490, 219] on button "Next" at bounding box center [487, 213] width 28 height 17
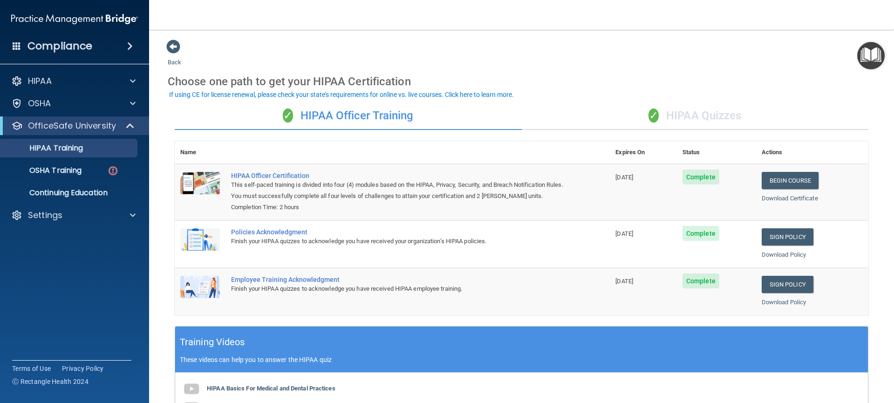
click at [443, 111] on div "✓ HIPAA Officer Training" at bounding box center [348, 116] width 347 height 28
click at [869, 61] on img "Open Resource Center" at bounding box center [870, 55] width 27 height 27
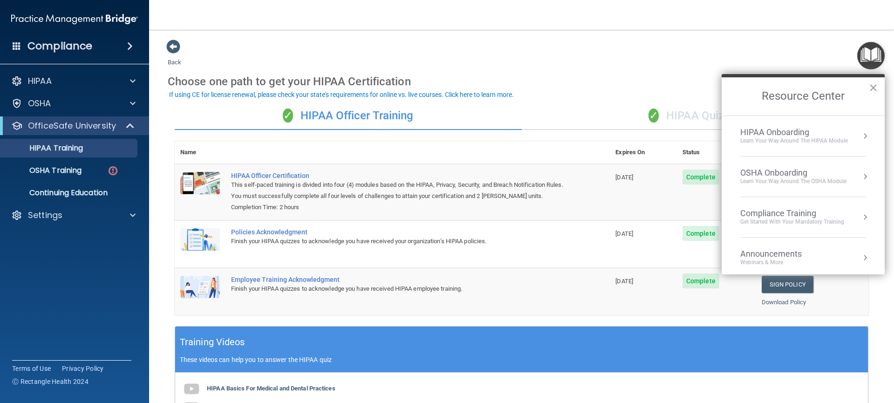
click at [861, 136] on button "Resource Center" at bounding box center [865, 135] width 9 height 9
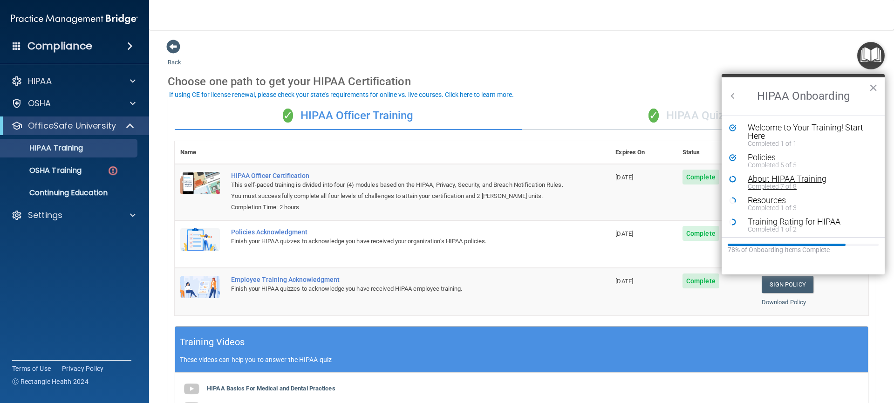
click at [782, 186] on div "Completed 7 of 8" at bounding box center [807, 186] width 118 height 7
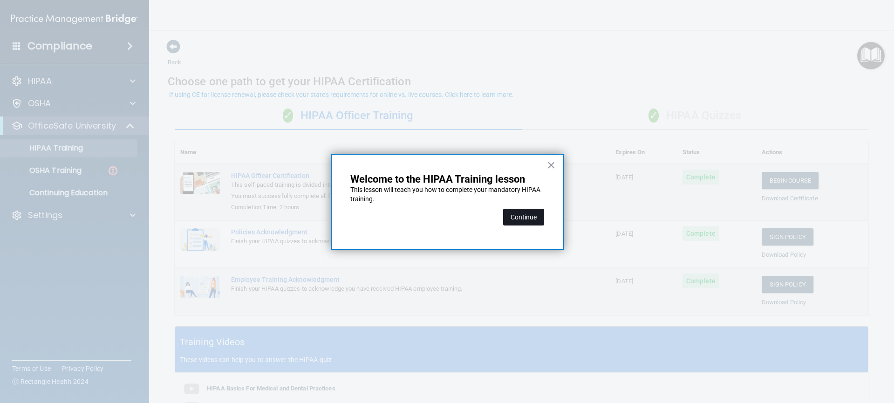
click at [522, 221] on button "Continue" at bounding box center [523, 217] width 41 height 17
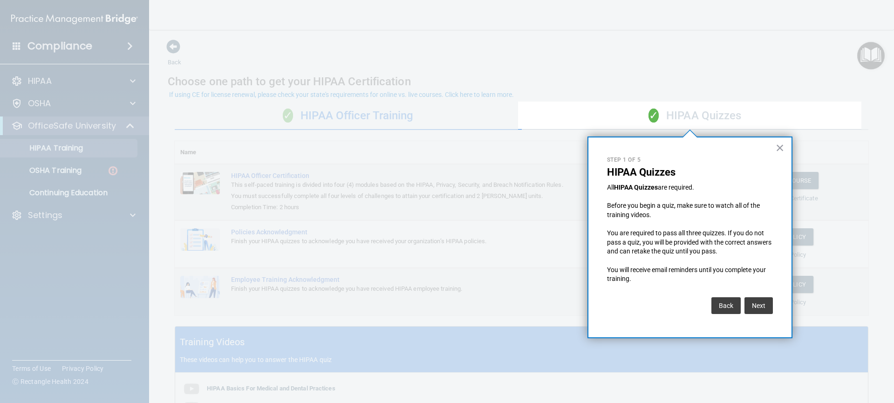
click at [708, 118] on div "✓ HIPAA Quizzes" at bounding box center [695, 116] width 347 height 28
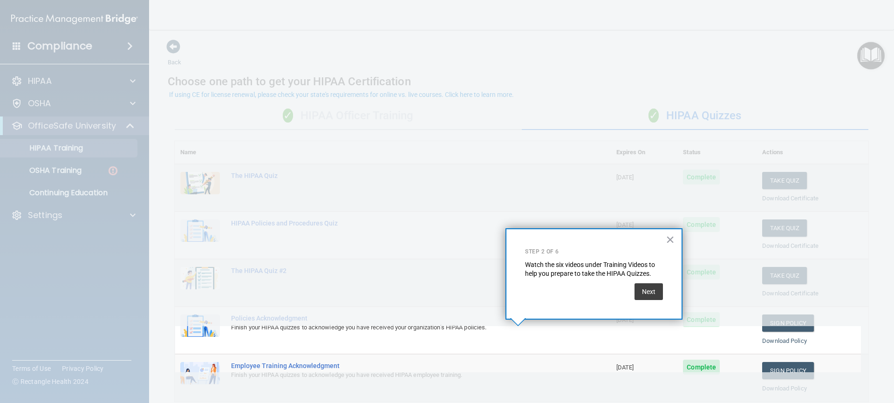
click at [569, 337] on td "Policies Acknowledgment Finish your HIPAA quizzes to acknowledge you have recei…" at bounding box center [418, 331] width 385 height 48
click at [379, 342] on td "Policies Acknowledgment Finish your HIPAA quizzes to acknowledge you have recei…" at bounding box center [418, 331] width 385 height 48
click at [577, 285] on div "Next" at bounding box center [594, 289] width 138 height 21
click at [320, 339] on td "Policies Acknowledgment Finish your HIPAA quizzes to acknowledge you have recei…" at bounding box center [418, 331] width 385 height 48
click at [668, 240] on button "×" at bounding box center [670, 239] width 9 height 15
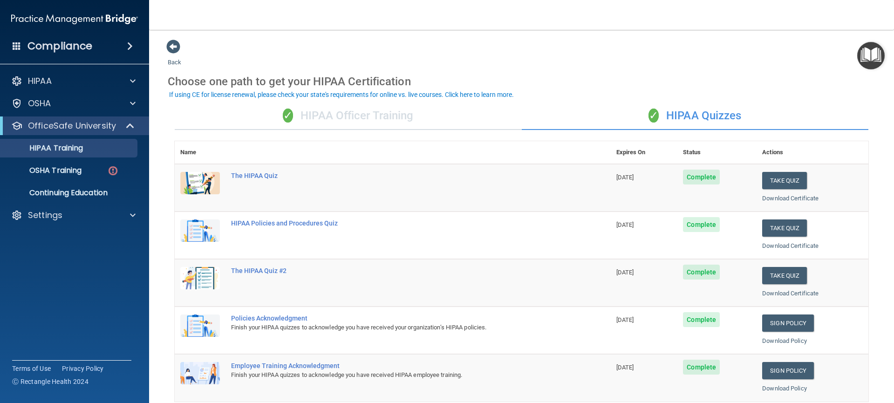
click at [869, 61] on img "Open Resource Center" at bounding box center [870, 55] width 27 height 27
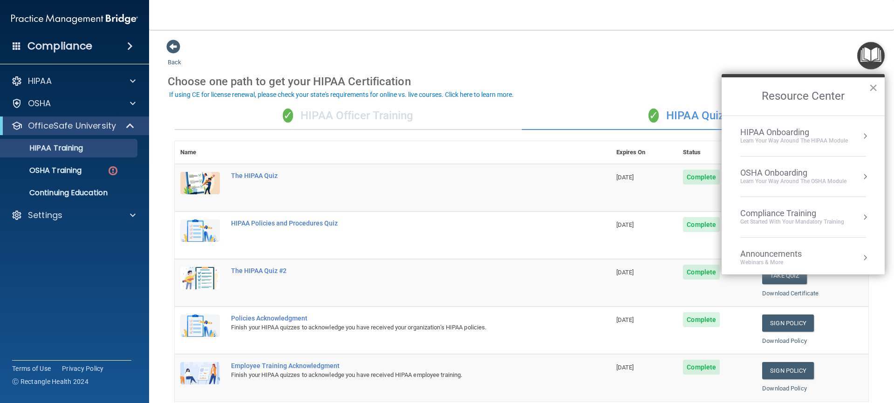
click at [843, 137] on div "Learn Your Way around the HIPAA module" at bounding box center [795, 141] width 108 height 8
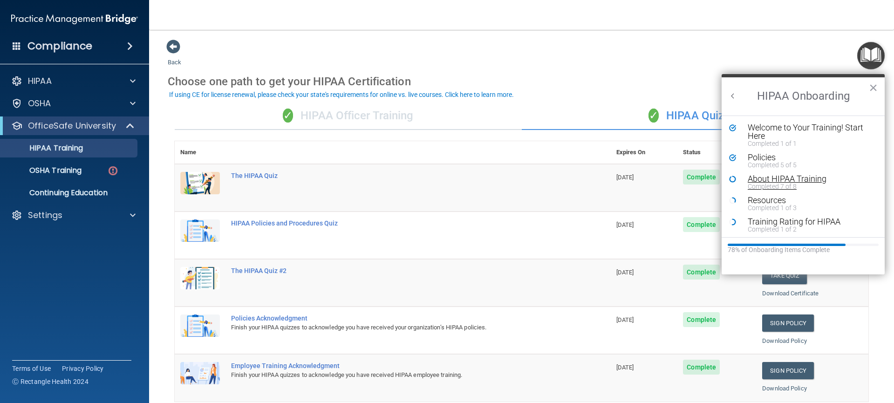
click at [783, 185] on div "Completed 7 of 8" at bounding box center [807, 186] width 118 height 7
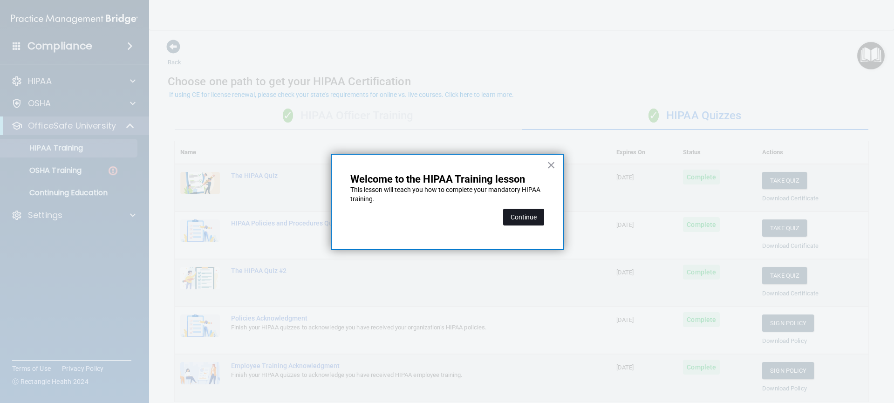
click at [531, 216] on button "Continue" at bounding box center [523, 217] width 41 height 17
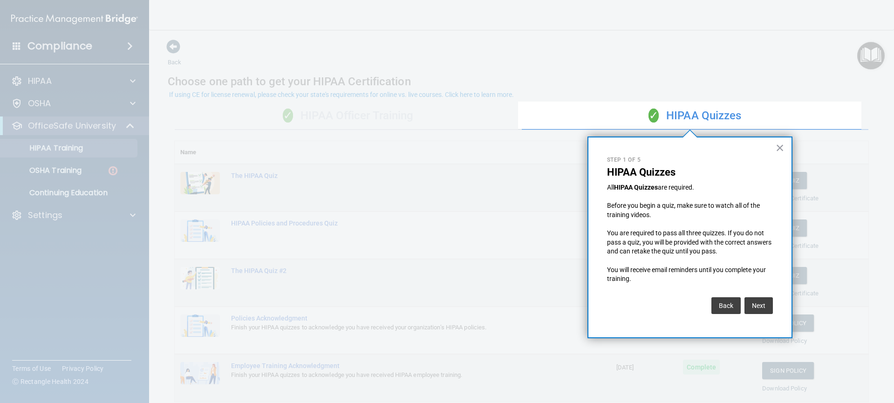
click at [695, 118] on div "✓ HIPAA Quizzes" at bounding box center [695, 116] width 347 height 28
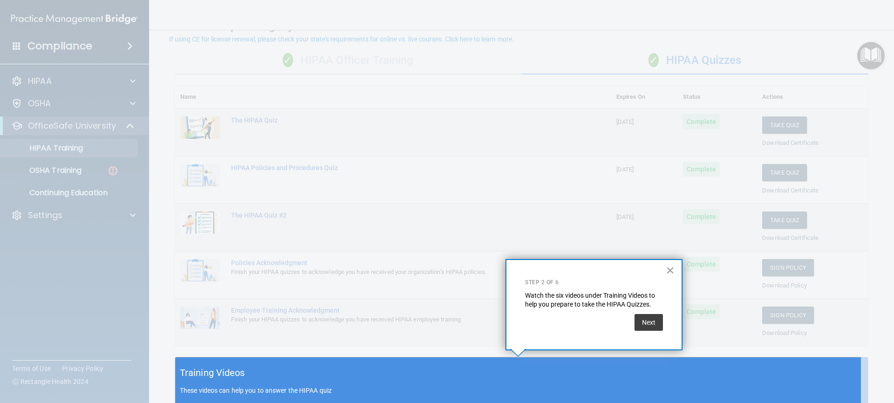
click at [224, 373] on h5 "Training Videos" at bounding box center [212, 373] width 65 height 16
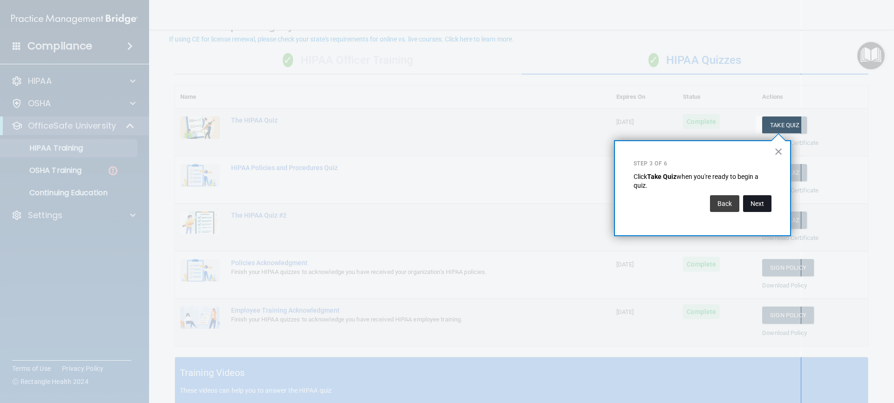
click at [760, 203] on button "Next" at bounding box center [757, 203] width 28 height 17
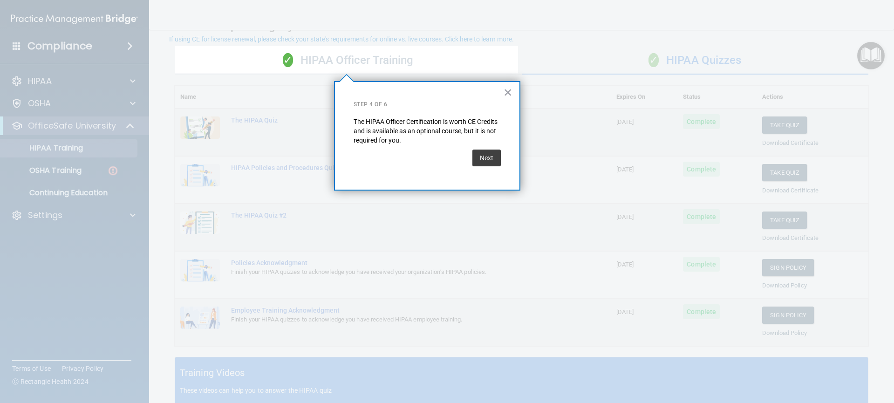
click at [359, 58] on div "✓ HIPAA Officer Training" at bounding box center [348, 61] width 347 height 28
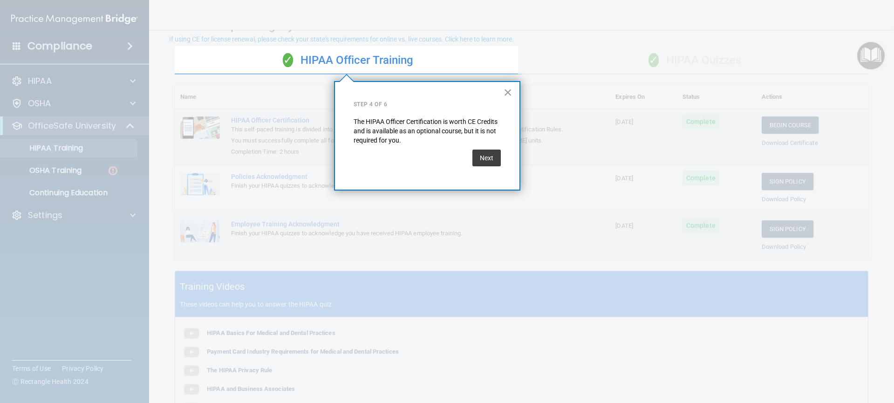
click at [359, 58] on div "✓ HIPAA Officer Training" at bounding box center [348, 61] width 347 height 28
click at [486, 160] on button "Next" at bounding box center [487, 158] width 28 height 17
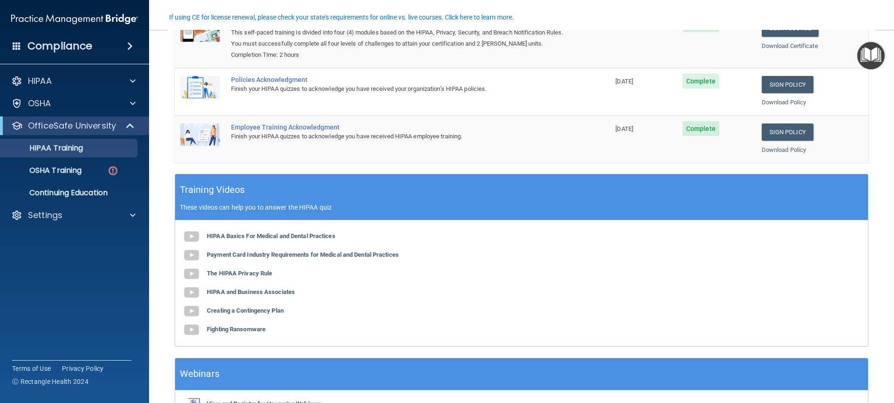
scroll to position [212, 0]
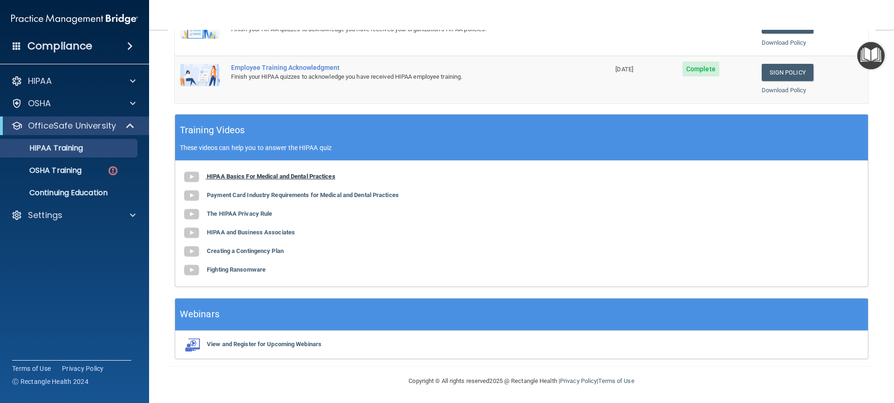
click at [273, 177] on b "HIPAA Basics For Medical and Dental Practices" at bounding box center [271, 176] width 129 height 7
click at [266, 195] on b "Payment Card Industry Requirements for Medical and Dental Practices" at bounding box center [303, 195] width 192 height 7
click at [247, 214] on b "The HIPAA Privacy Rule" at bounding box center [239, 213] width 65 height 7
click at [219, 234] on b "HIPAA and Business Associates" at bounding box center [251, 232] width 88 height 7
click at [227, 271] on b "Fighting Ransomware" at bounding box center [236, 269] width 59 height 7
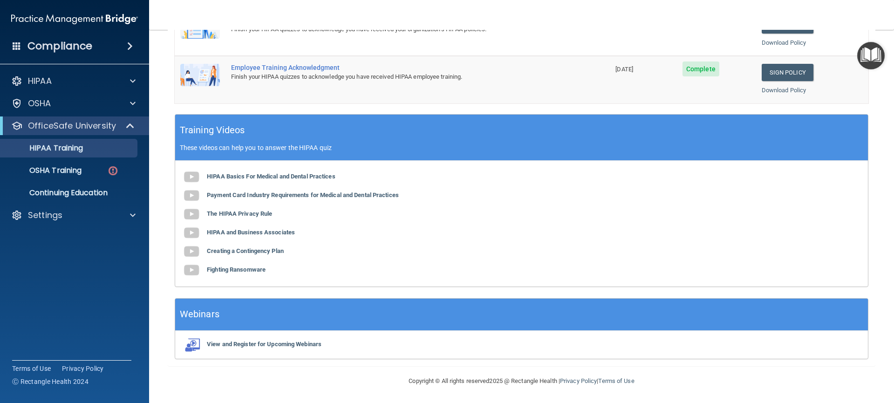
click at [876, 53] on img "Open Resource Center" at bounding box center [870, 55] width 27 height 27
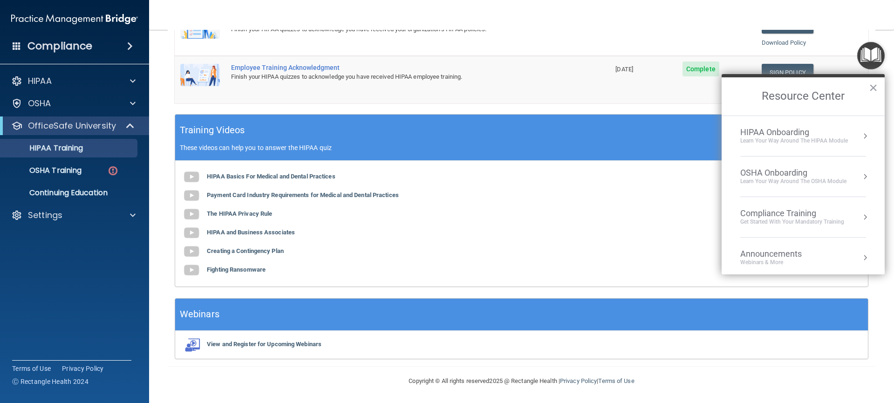
click at [821, 137] on div "Learn Your Way around the HIPAA module" at bounding box center [795, 141] width 108 height 8
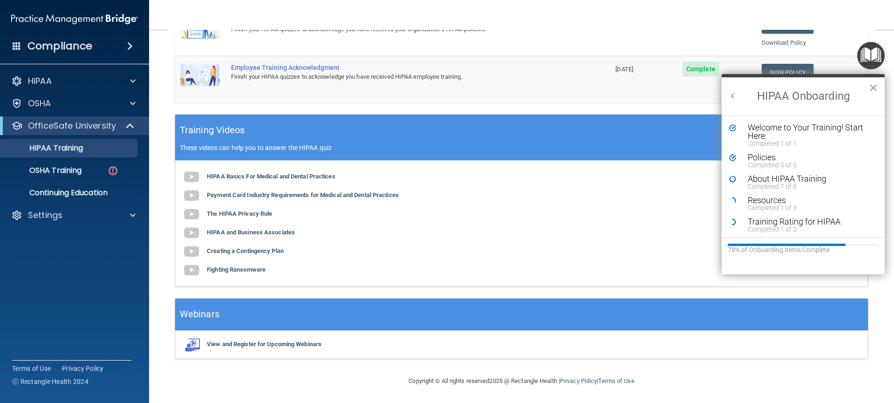
scroll to position [0, 0]
click at [757, 202] on div "Resources" at bounding box center [807, 200] width 118 height 8
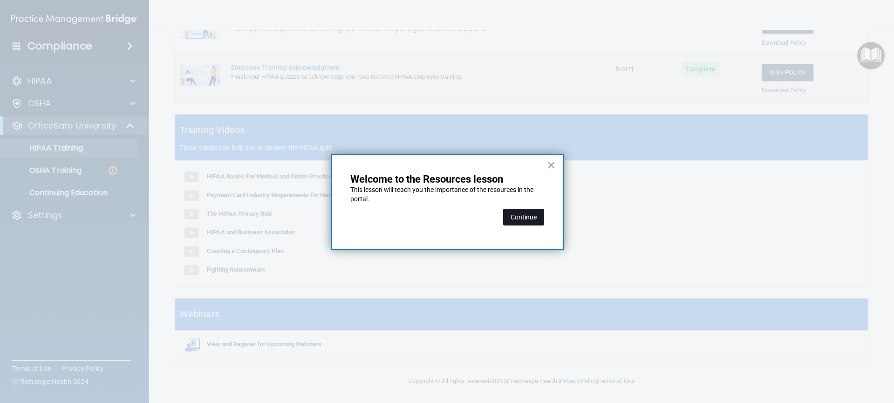
click at [522, 217] on button "Continue" at bounding box center [523, 217] width 41 height 17
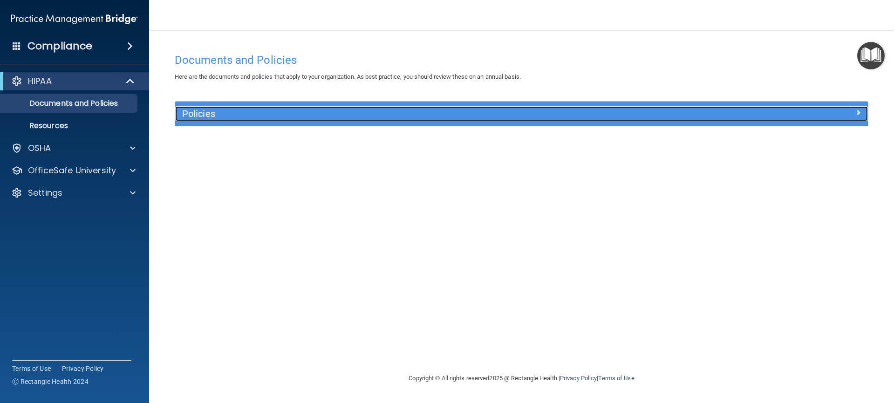
click at [844, 118] on div "Policies" at bounding box center [521, 113] width 693 height 15
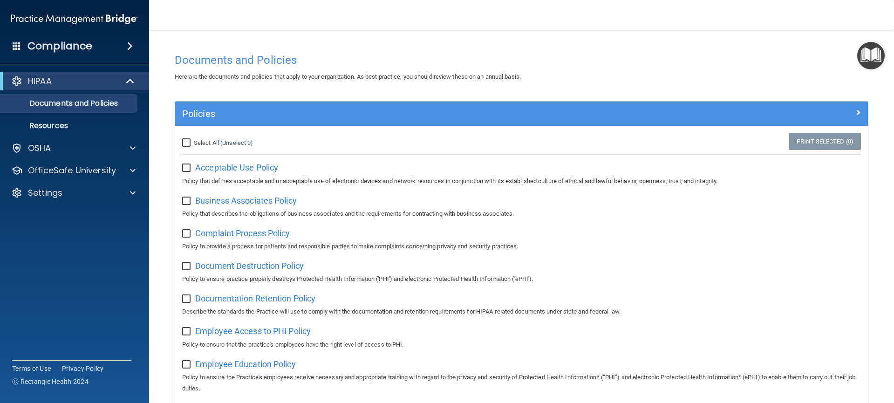
click at [185, 147] on label "Select All (Unselect 0) Unselect All" at bounding box center [217, 142] width 71 height 11
click at [185, 147] on input "Select All (Unselect 0) Unselect All" at bounding box center [187, 142] width 11 height 7
checkbox input "true"
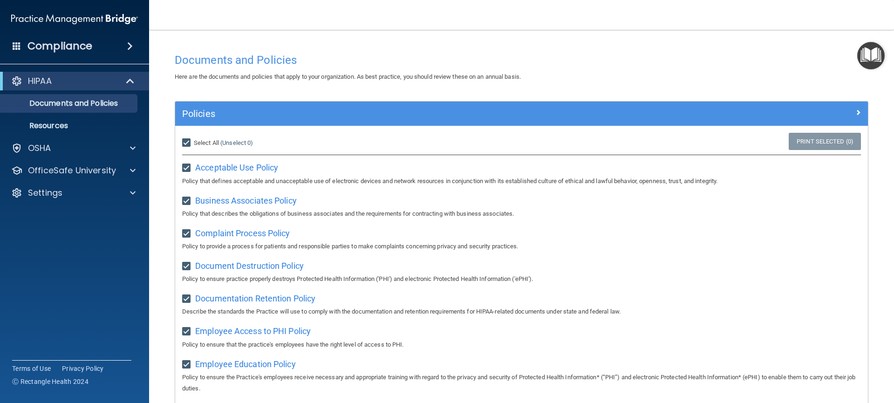
checkbox input "true"
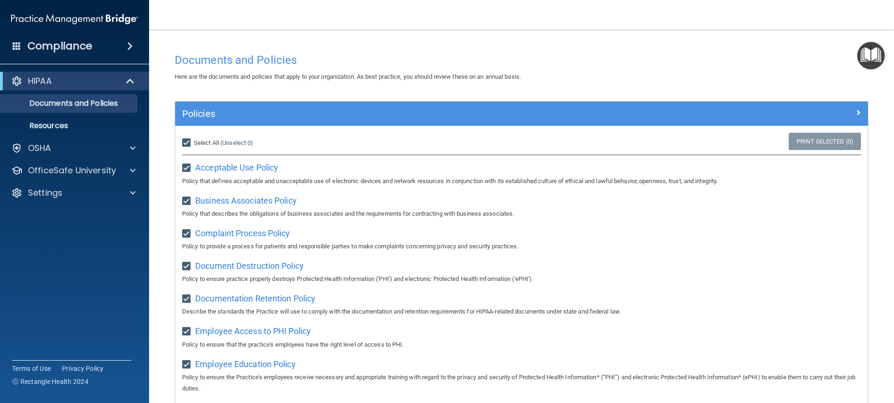
checkbox input "true"
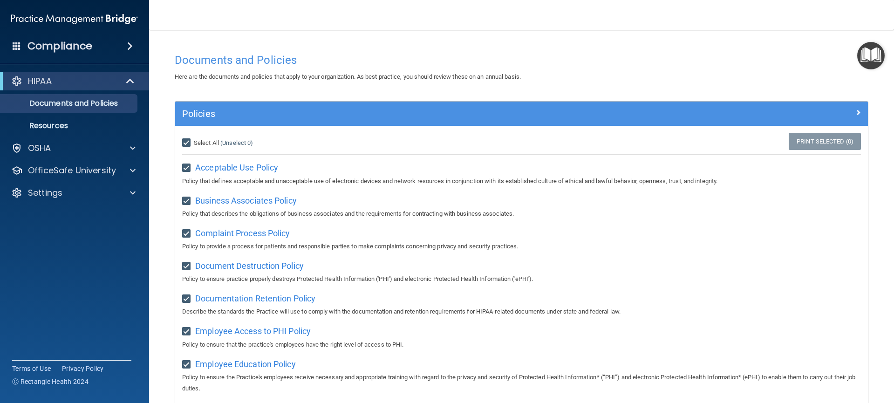
checkbox input "true"
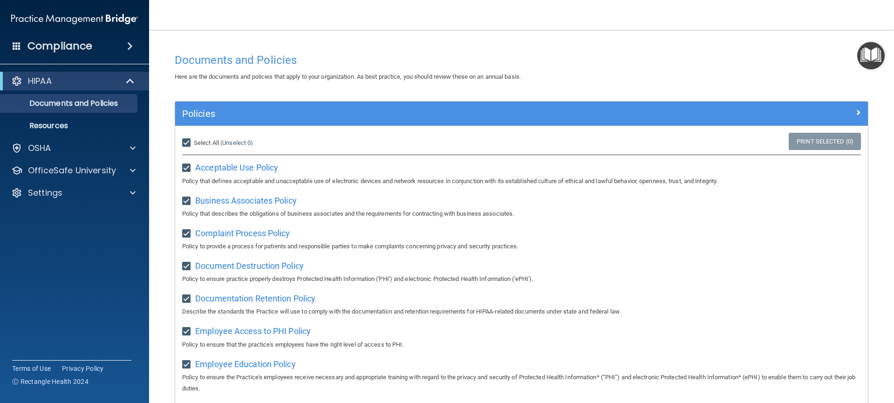
checkbox input "true"
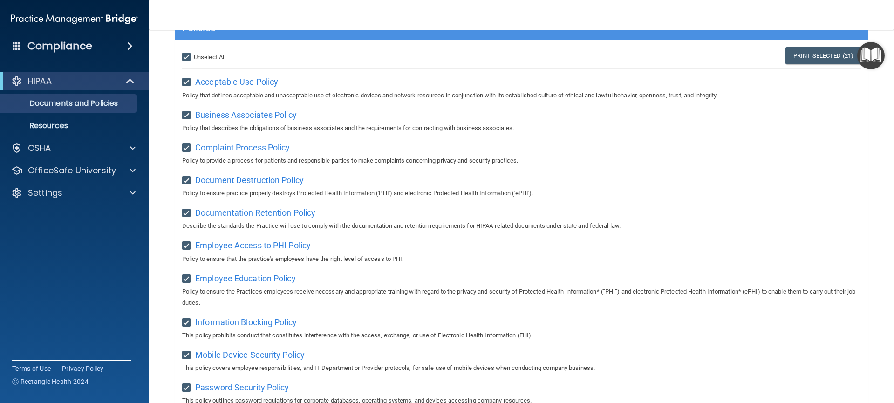
scroll to position [44, 0]
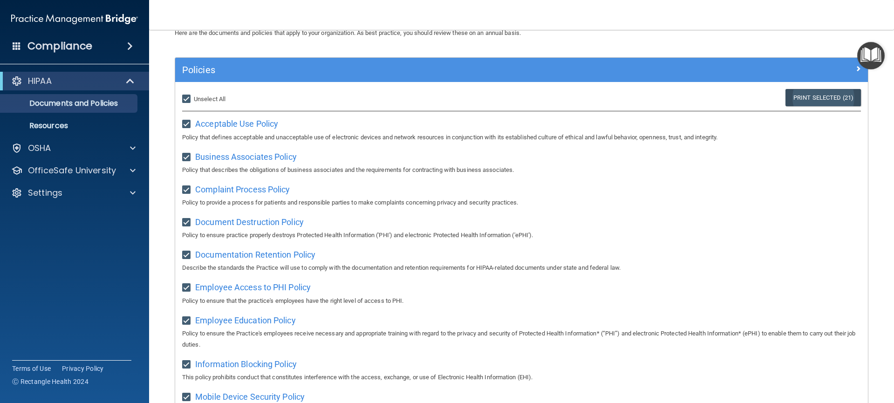
click at [793, 101] on link "Print Selected (21)" at bounding box center [823, 97] width 75 height 17
click at [266, 98] on div "Select All (Unselect 21) Unselect All" at bounding box center [290, 99] width 217 height 11
click at [186, 103] on input "Select All (Unselect 21) Unselect All" at bounding box center [187, 99] width 11 height 7
checkbox input "false"
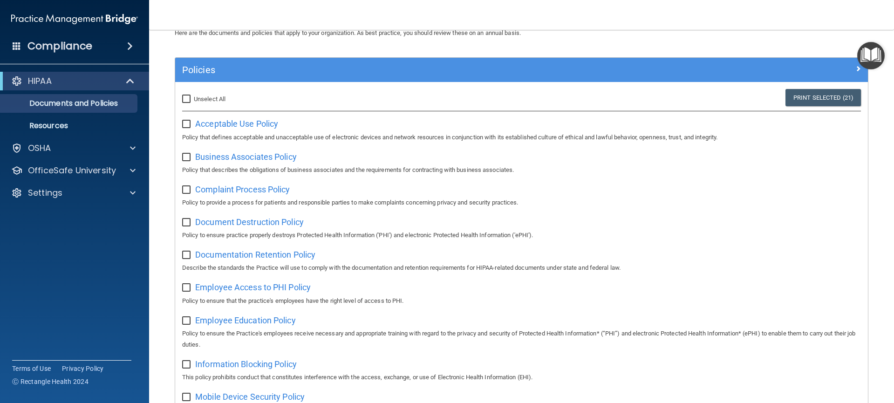
checkbox input "false"
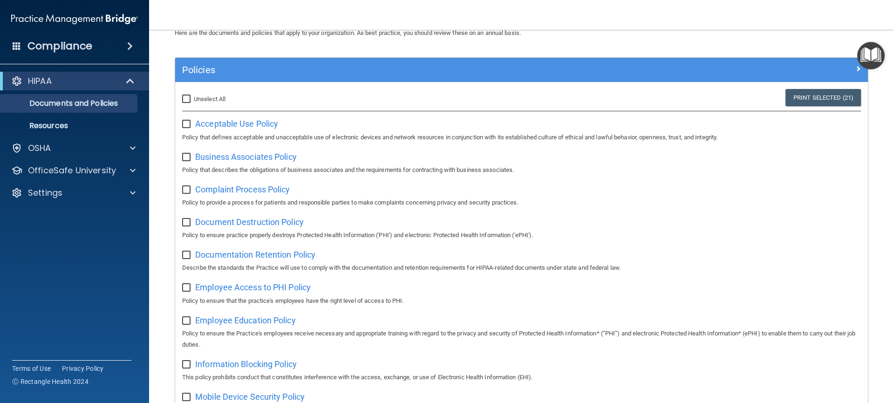
checkbox input "false"
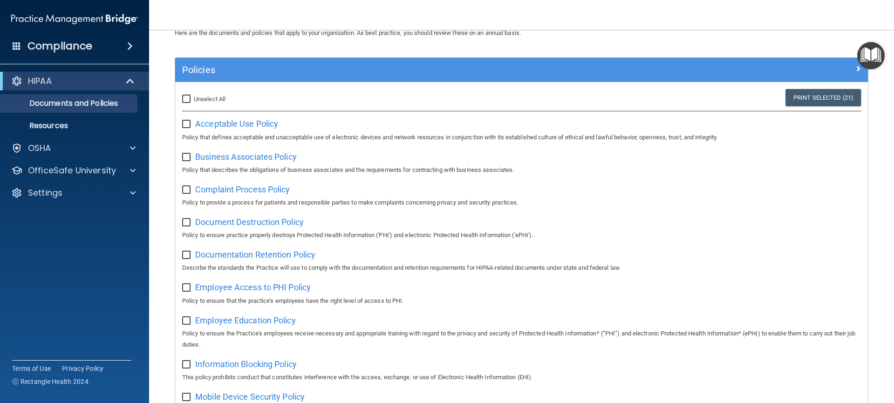
checkbox input "false"
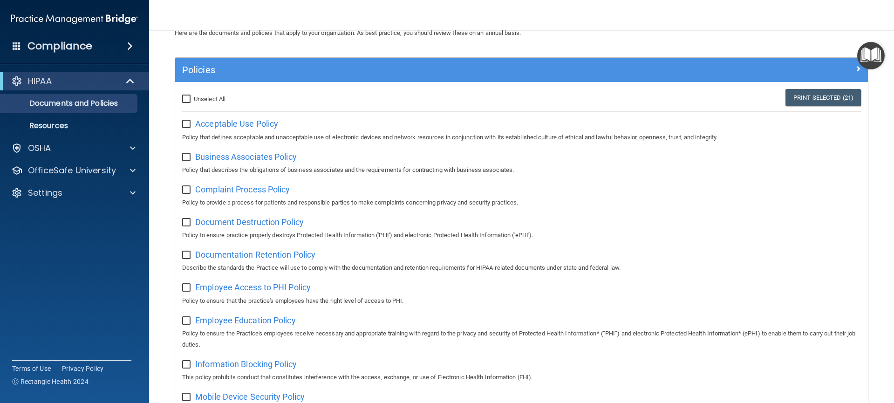
checkbox input "false"
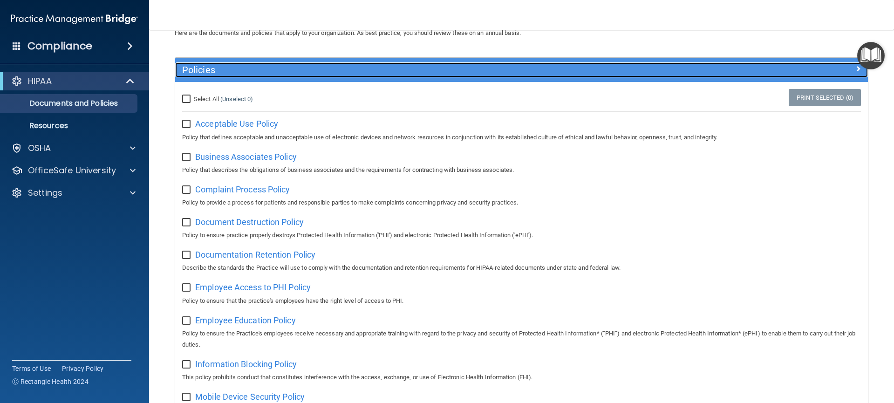
click at [856, 71] on span at bounding box center [859, 68] width 6 height 11
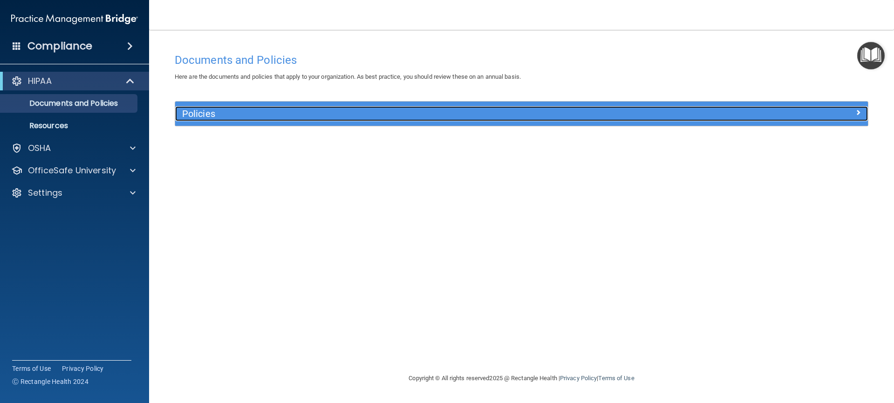
scroll to position [0, 0]
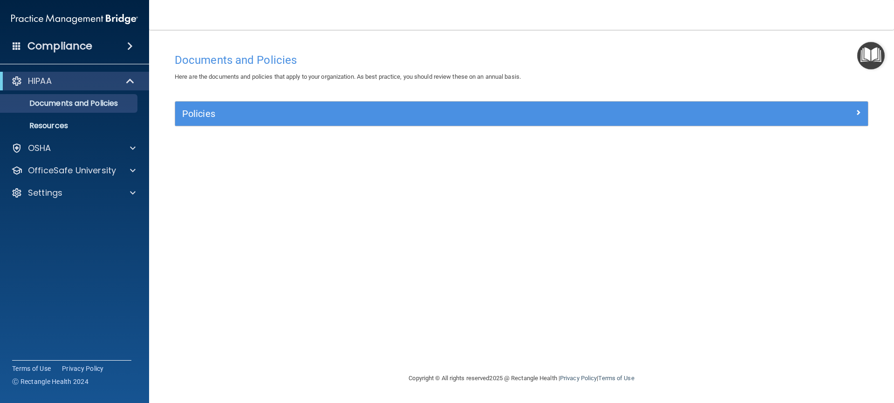
click at [869, 63] on img "Open Resource Center" at bounding box center [870, 55] width 27 height 27
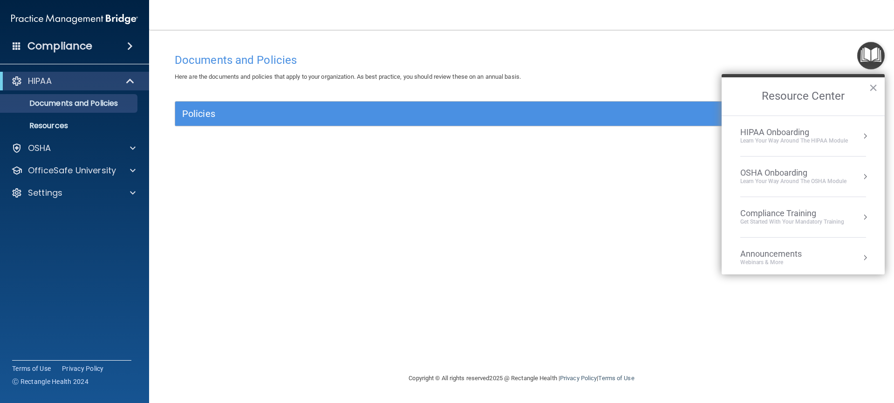
click at [835, 135] on div "HIPAA Onboarding" at bounding box center [795, 132] width 108 height 10
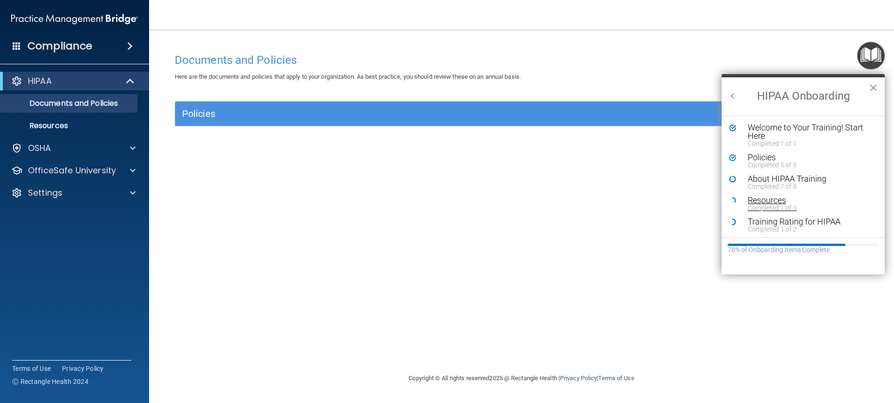
click at [766, 210] on div "Completed 1 of 3" at bounding box center [807, 208] width 118 height 7
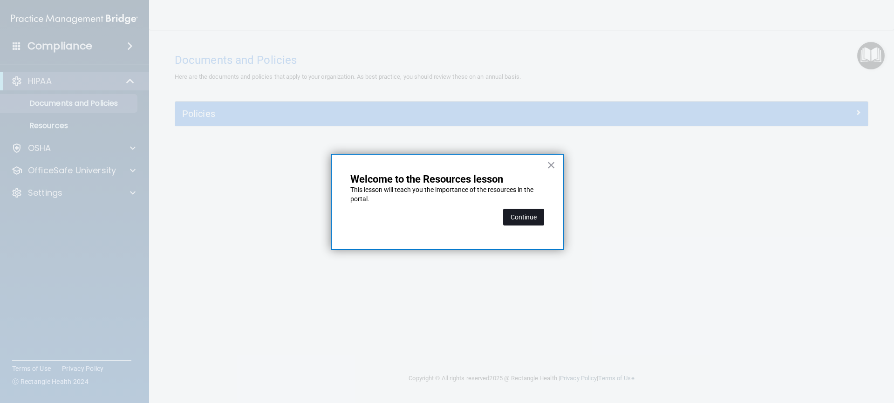
click at [519, 218] on button "Continue" at bounding box center [523, 217] width 41 height 17
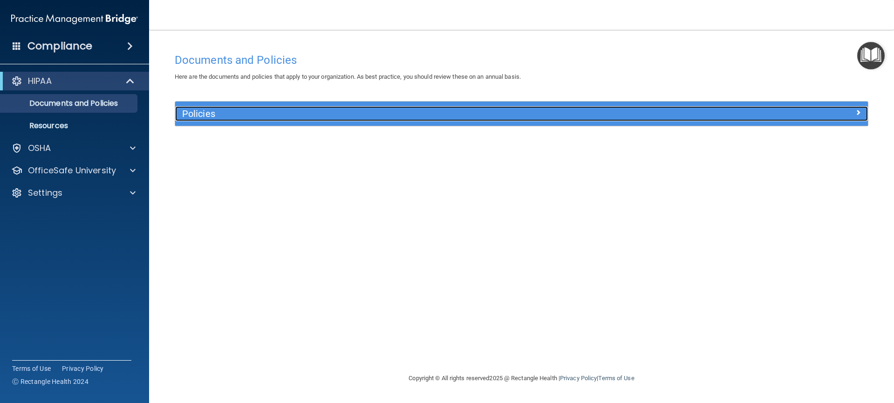
click at [856, 114] on span at bounding box center [859, 112] width 6 height 11
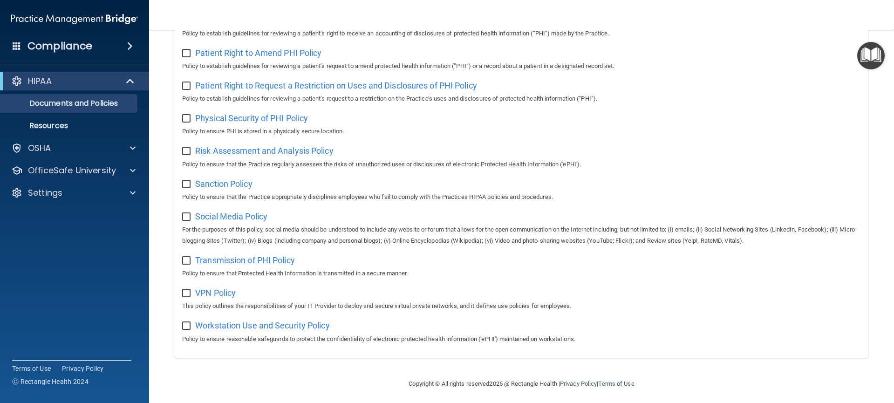
scroll to position [522, 0]
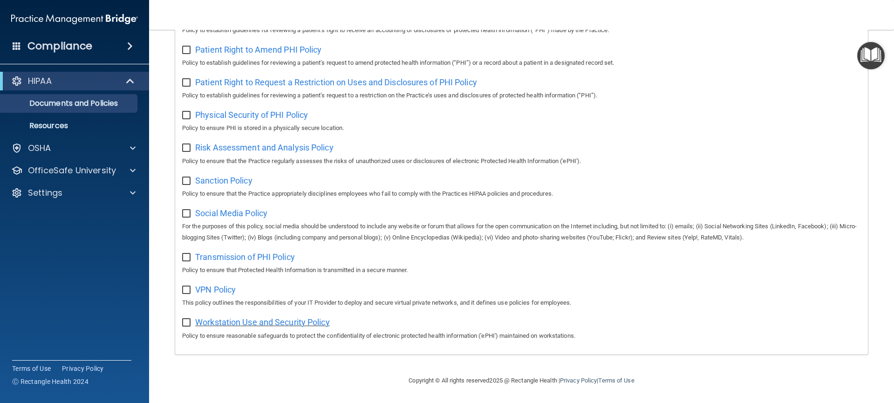
click at [237, 322] on span "Workstation Use and Security Policy" at bounding box center [262, 322] width 135 height 10
click at [213, 289] on span "VPN Policy" at bounding box center [215, 290] width 41 height 10
click at [235, 214] on span "Social Media Policy" at bounding box center [231, 213] width 72 height 10
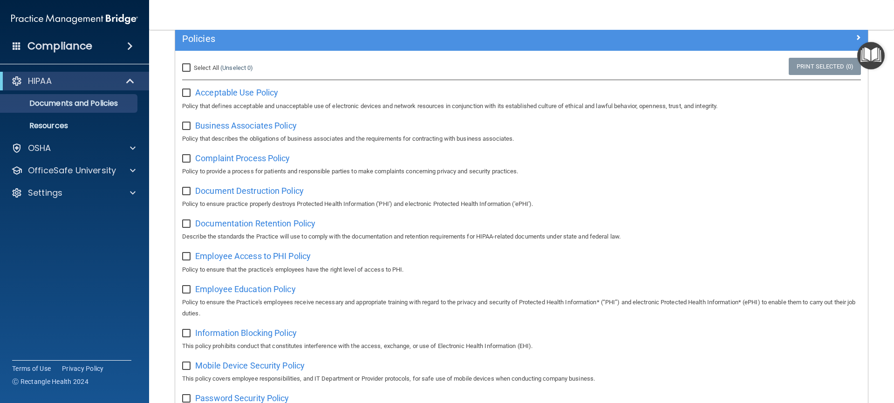
scroll to position [0, 0]
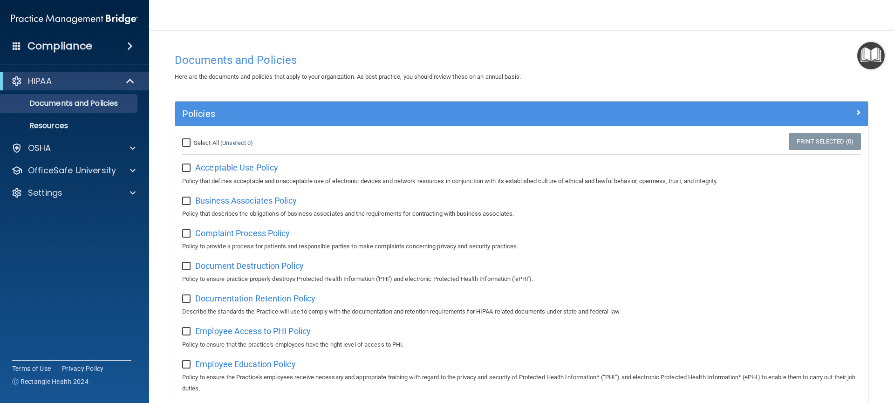
click at [870, 55] on img "Open Resource Center" at bounding box center [870, 55] width 27 height 27
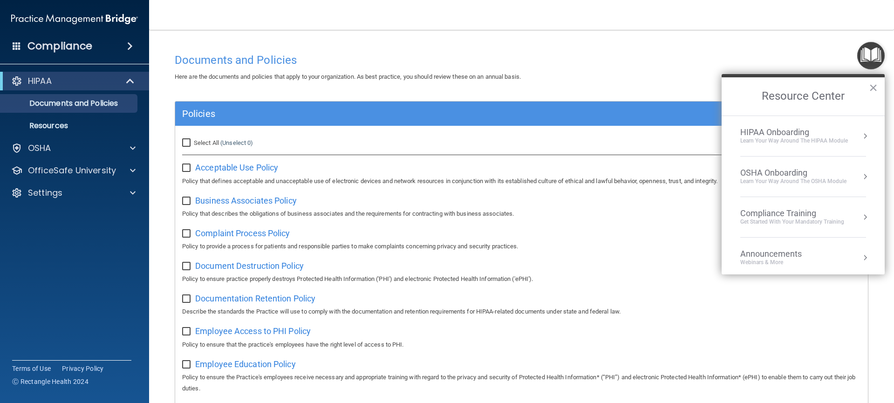
click at [799, 137] on div "Learn Your Way around the HIPAA module" at bounding box center [795, 141] width 108 height 8
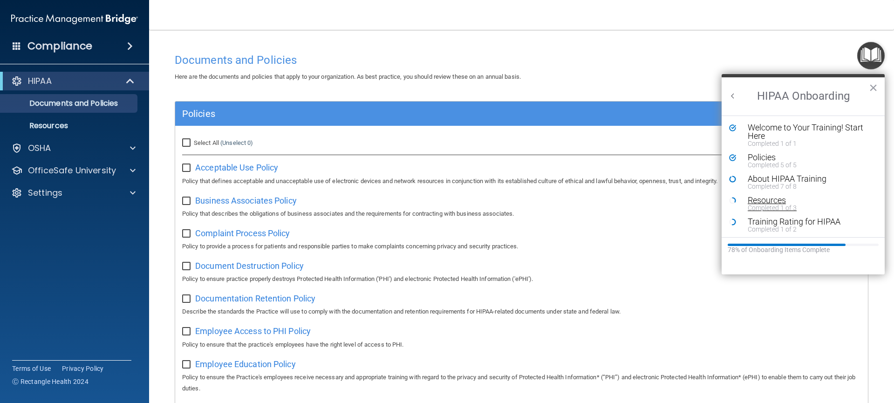
click at [764, 202] on div "Resources" at bounding box center [807, 200] width 118 height 8
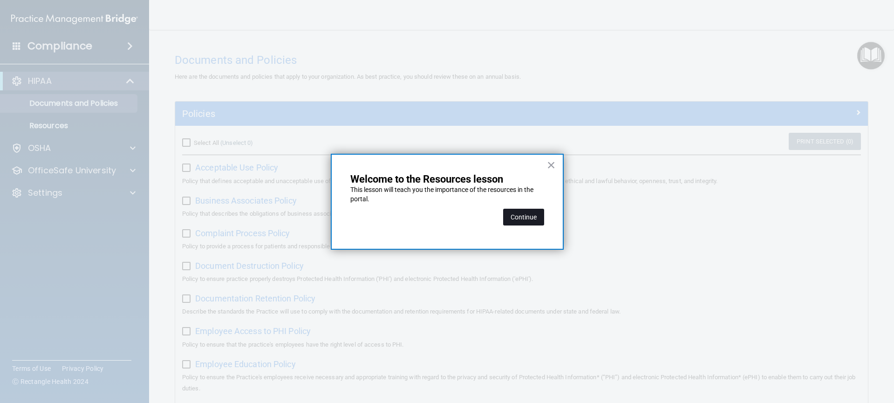
click at [517, 219] on button "Continue" at bounding box center [523, 217] width 41 height 17
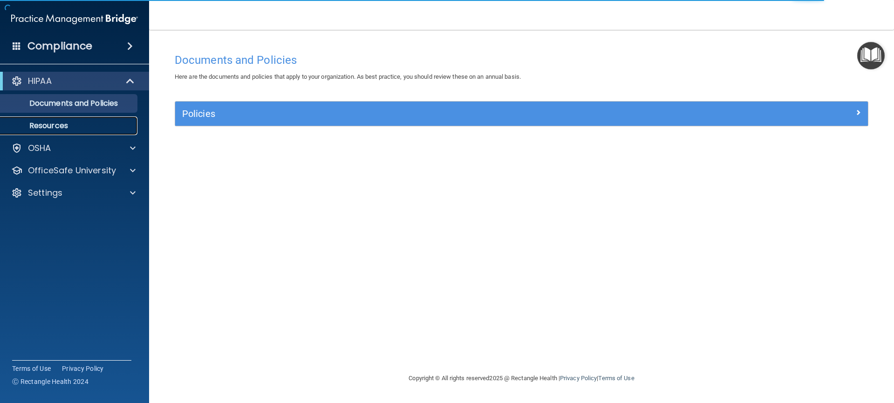
click at [73, 124] on p "Resources" at bounding box center [69, 125] width 127 height 9
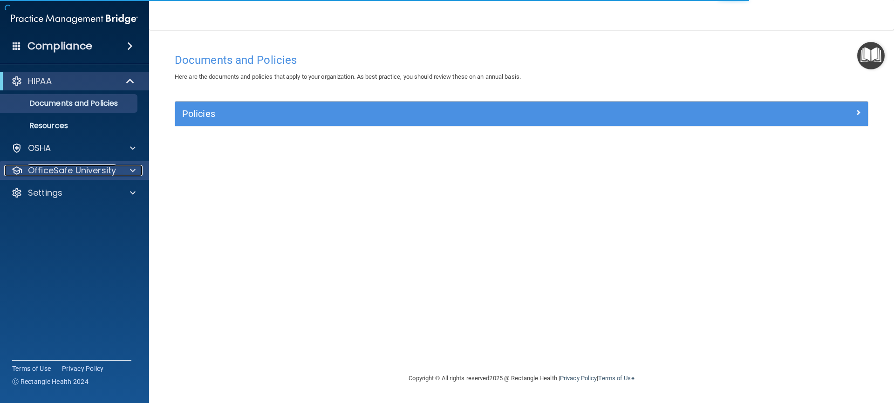
click at [51, 175] on p "OfficeSafe University" at bounding box center [72, 170] width 88 height 11
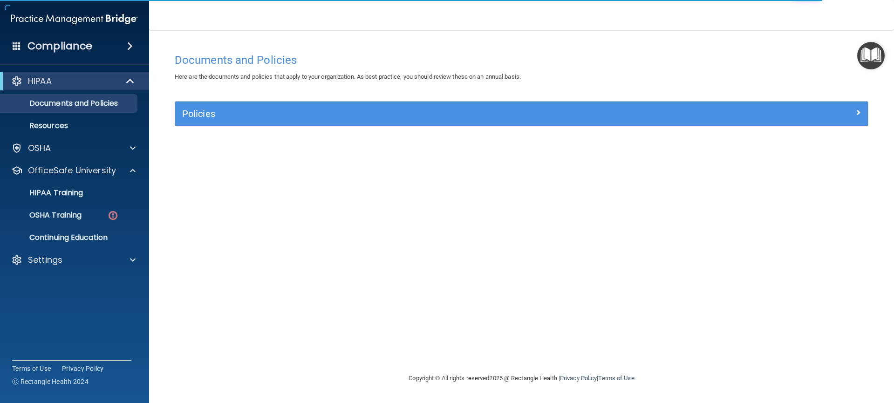
click at [872, 54] on img "Open Resource Center" at bounding box center [870, 55] width 27 height 27
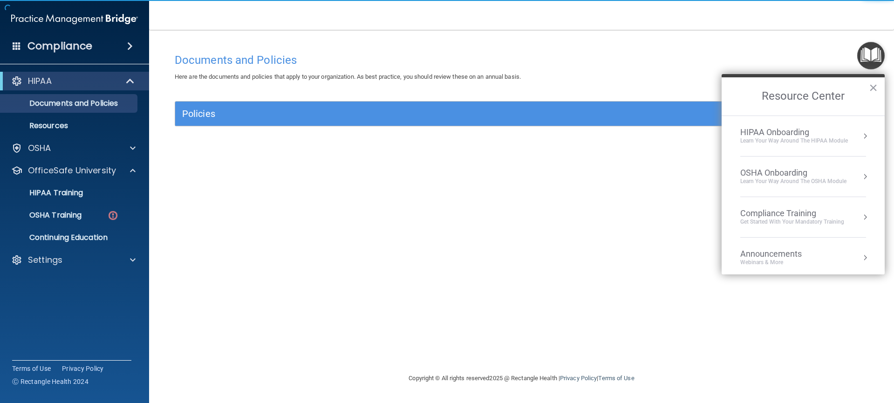
click at [830, 140] on div "Learn Your Way around the HIPAA module" at bounding box center [795, 141] width 108 height 8
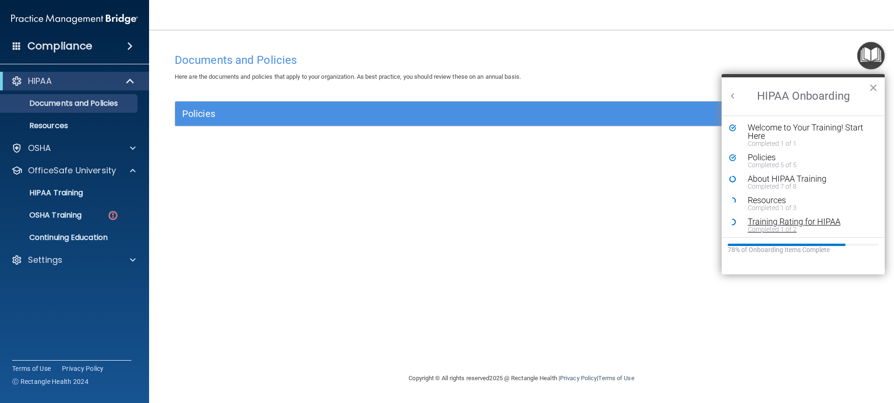
scroll to position [2, 0]
click at [772, 209] on div "Completed 1 of 3" at bounding box center [807, 206] width 118 height 7
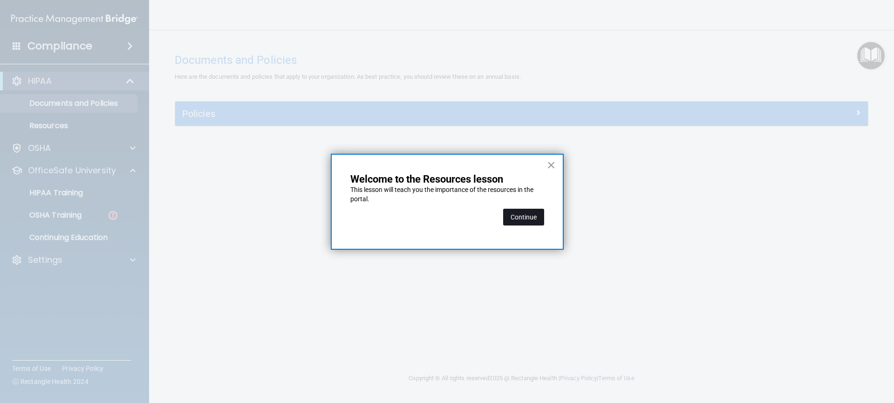
click at [529, 220] on button "Continue" at bounding box center [523, 217] width 41 height 17
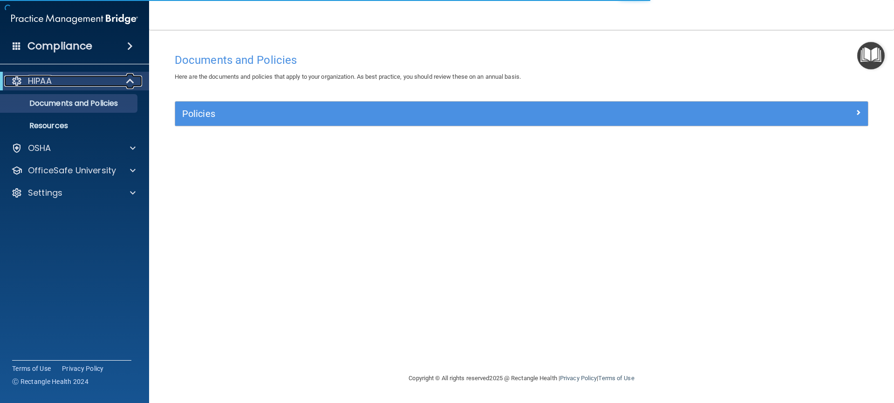
click at [74, 86] on div "HIPAA" at bounding box center [61, 80] width 115 height 11
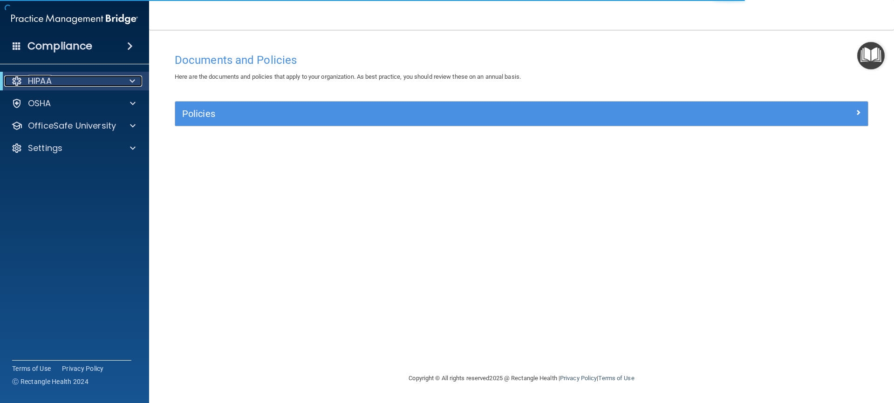
click at [74, 86] on div "HIPAA" at bounding box center [61, 80] width 115 height 11
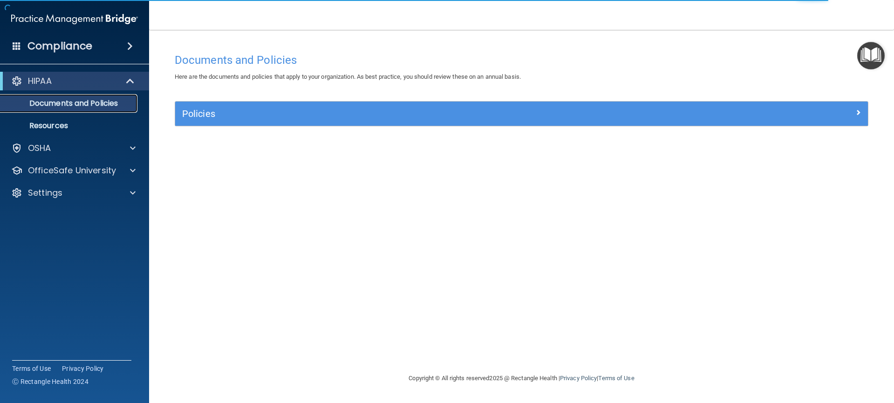
click at [69, 99] on p "Documents and Policies" at bounding box center [69, 103] width 127 height 9
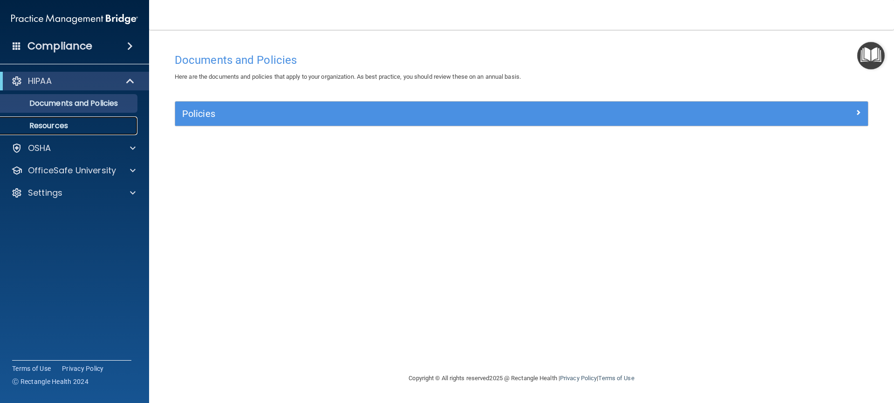
click at [61, 129] on p "Resources" at bounding box center [69, 125] width 127 height 9
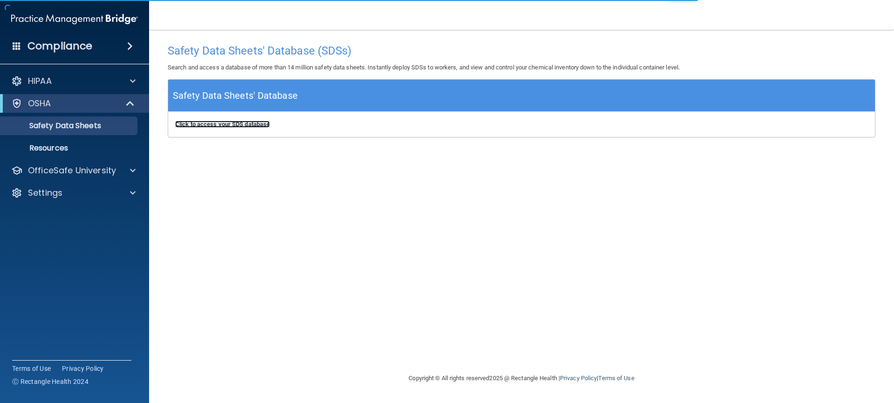
click at [224, 122] on b "Click to access your SDS database" at bounding box center [222, 124] width 95 height 7
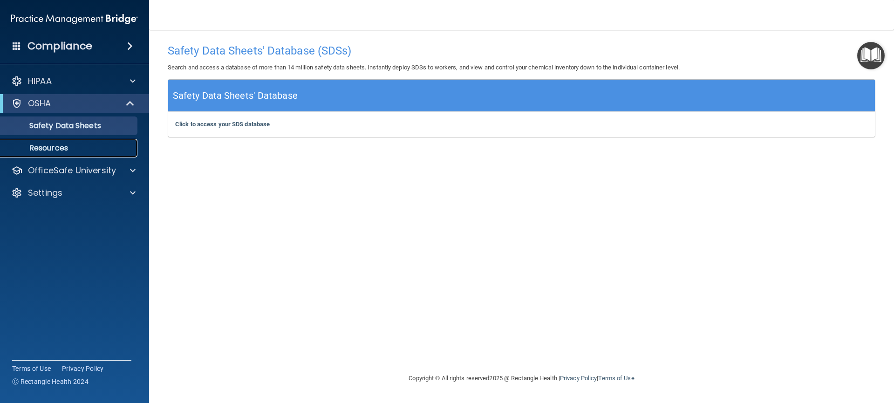
click at [75, 154] on link "Resources" at bounding box center [64, 148] width 147 height 19
